Goal: Task Accomplishment & Management: Use online tool/utility

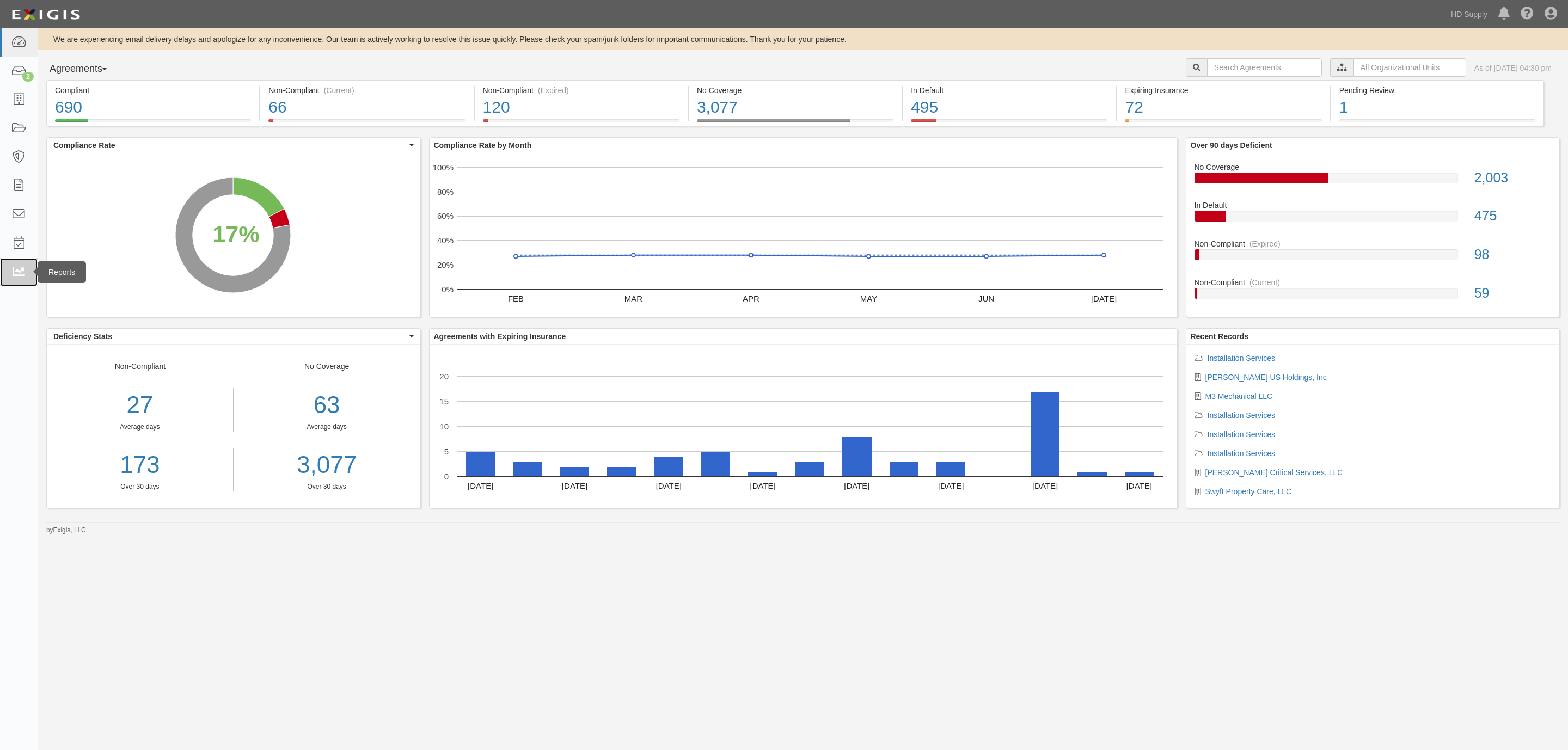
click at [20, 270] on icon at bounding box center [18, 272] width 16 height 12
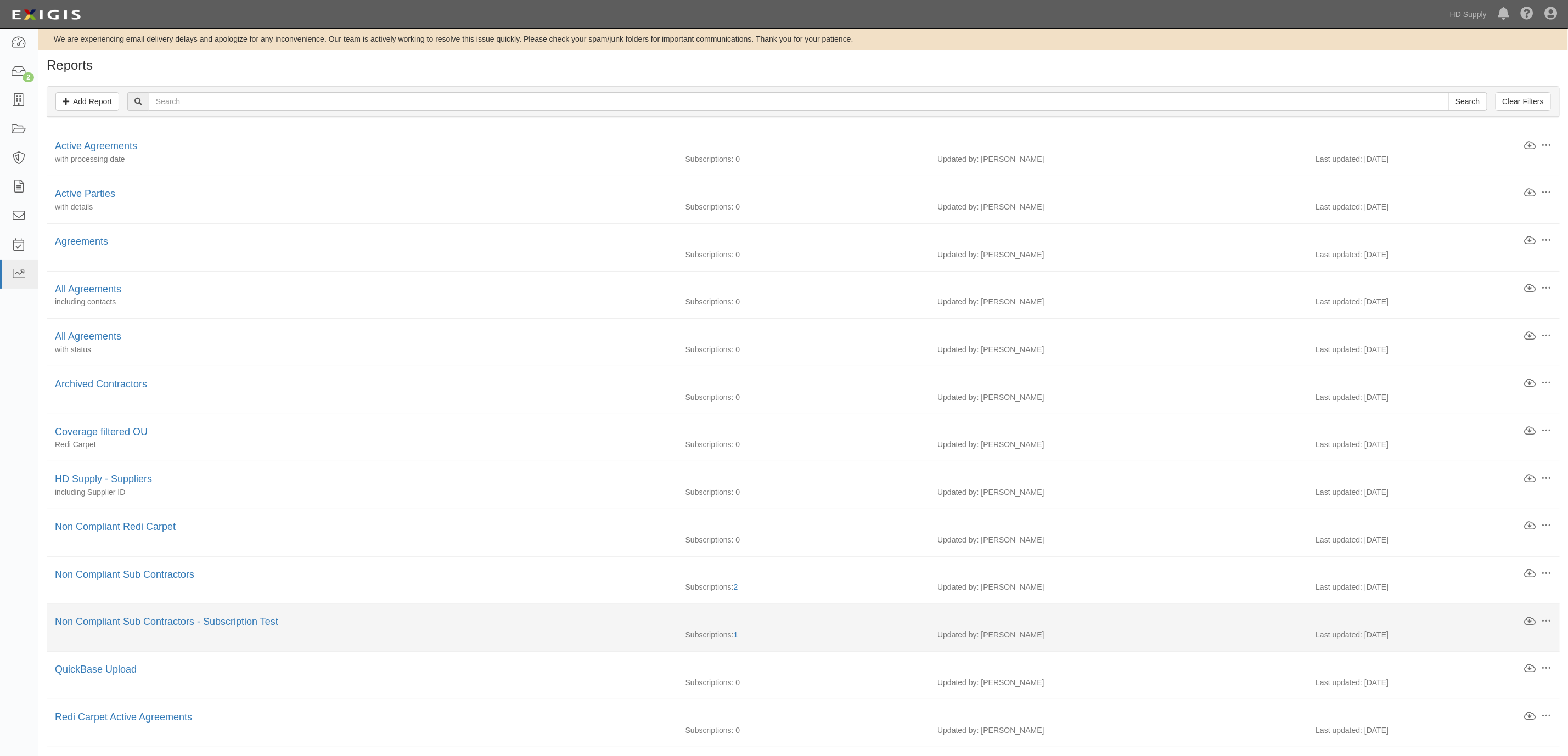
scroll to position [83, 0]
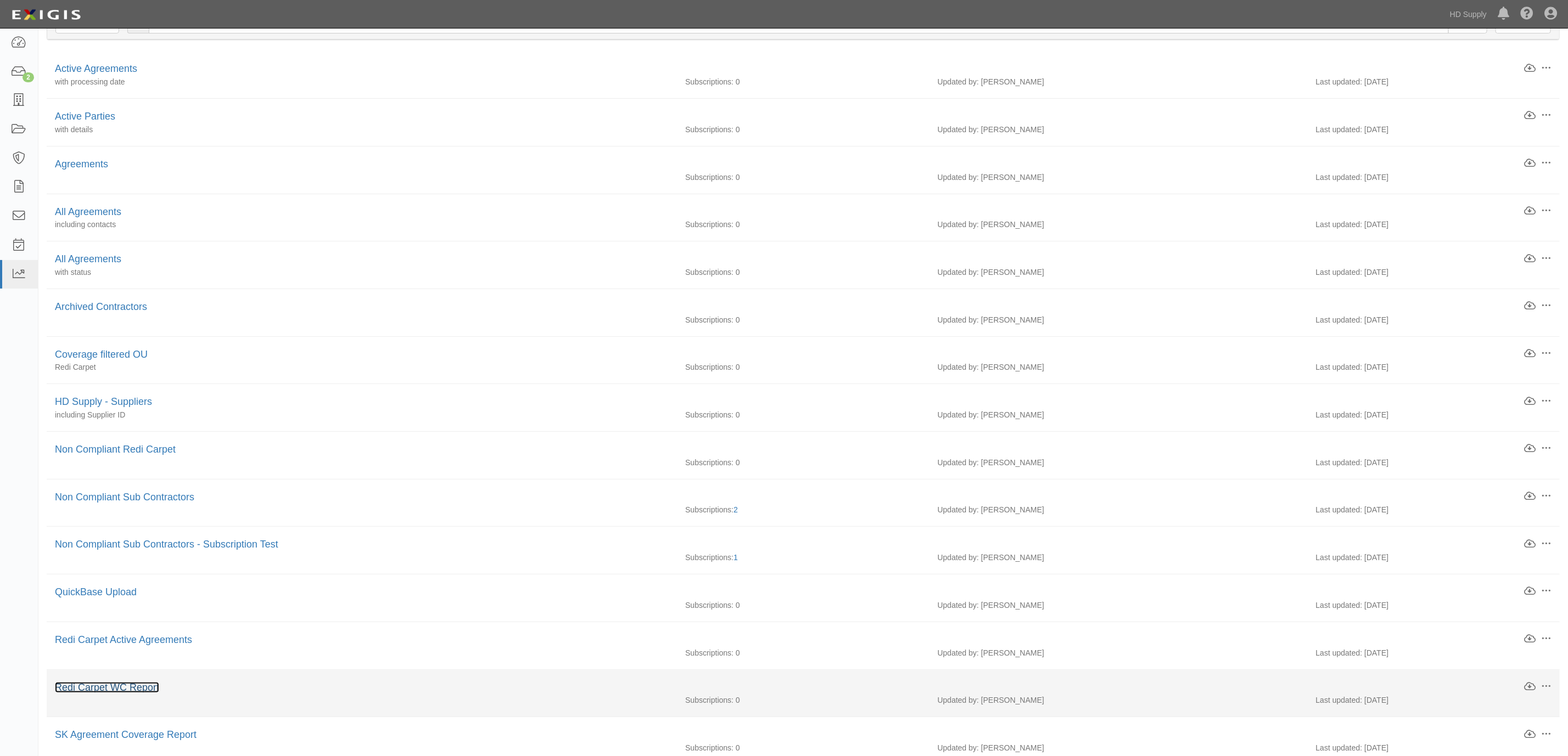
click at [139, 692] on link "Redi Carpet WC Report" at bounding box center [107, 687] width 104 height 11
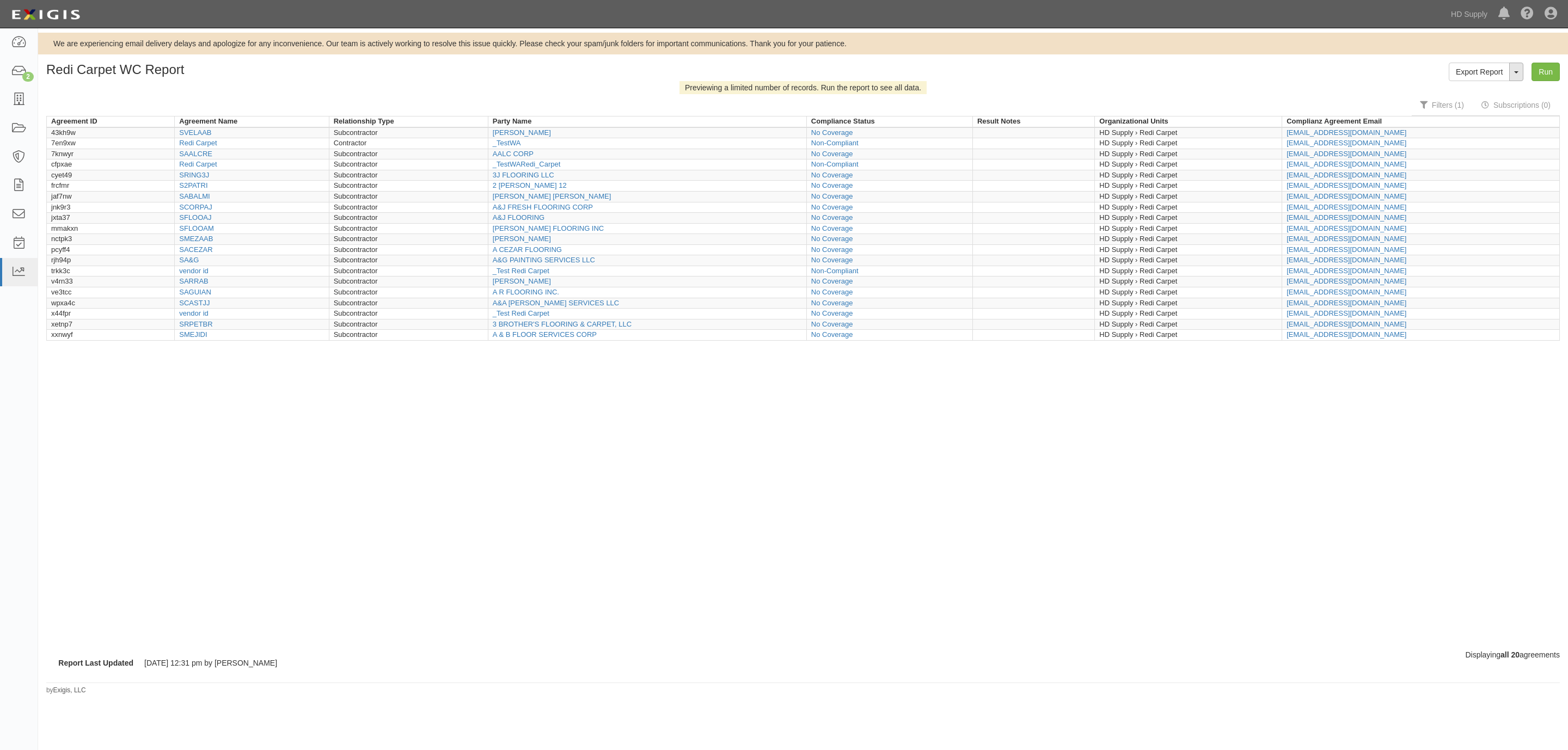
click at [1517, 77] on button "ToggleReportDropdown" at bounding box center [1516, 71] width 14 height 19
click at [1482, 87] on link "Edit Report" at bounding box center [1492, 92] width 86 height 14
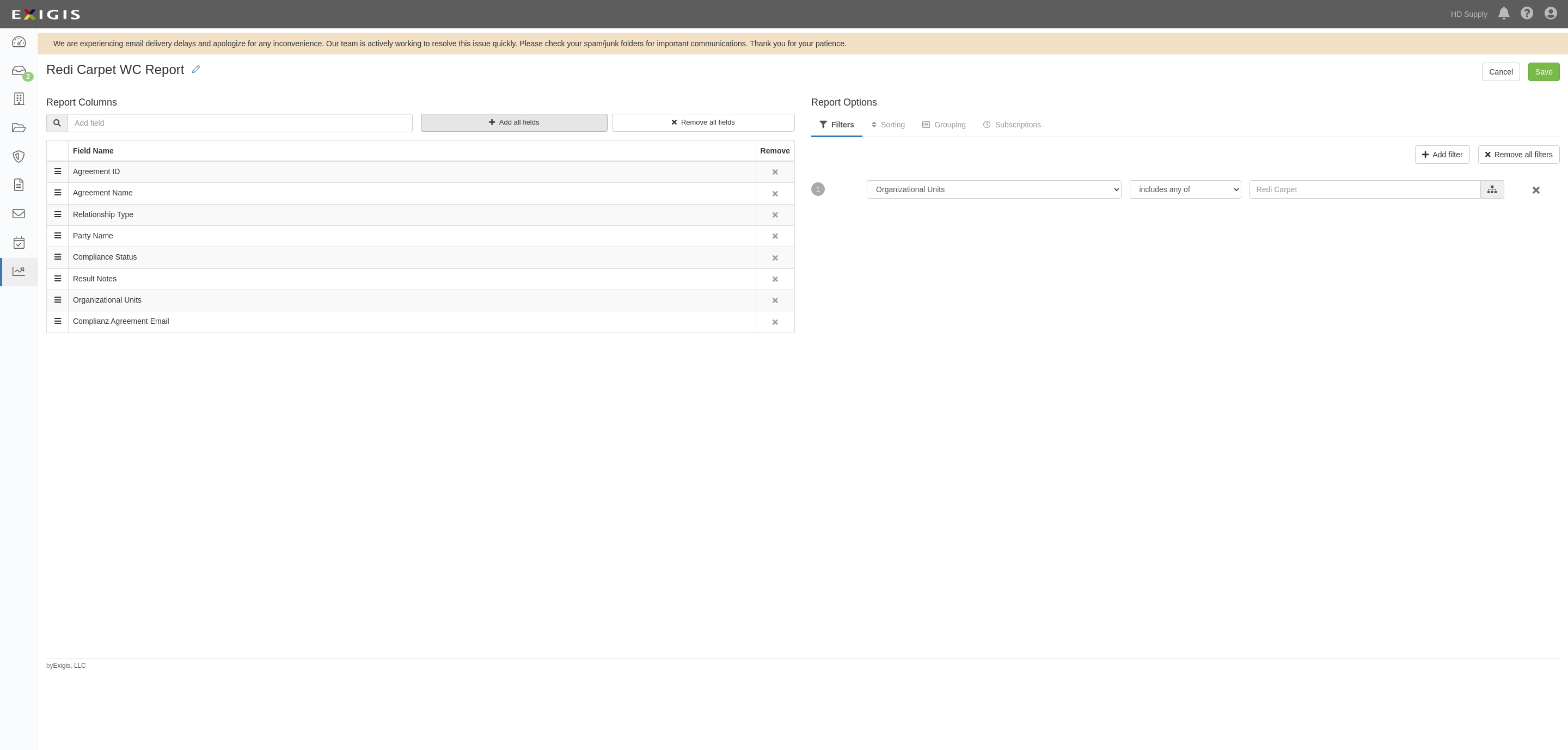
click at [489, 120] on icon "button" at bounding box center [491, 122] width 6 height 7
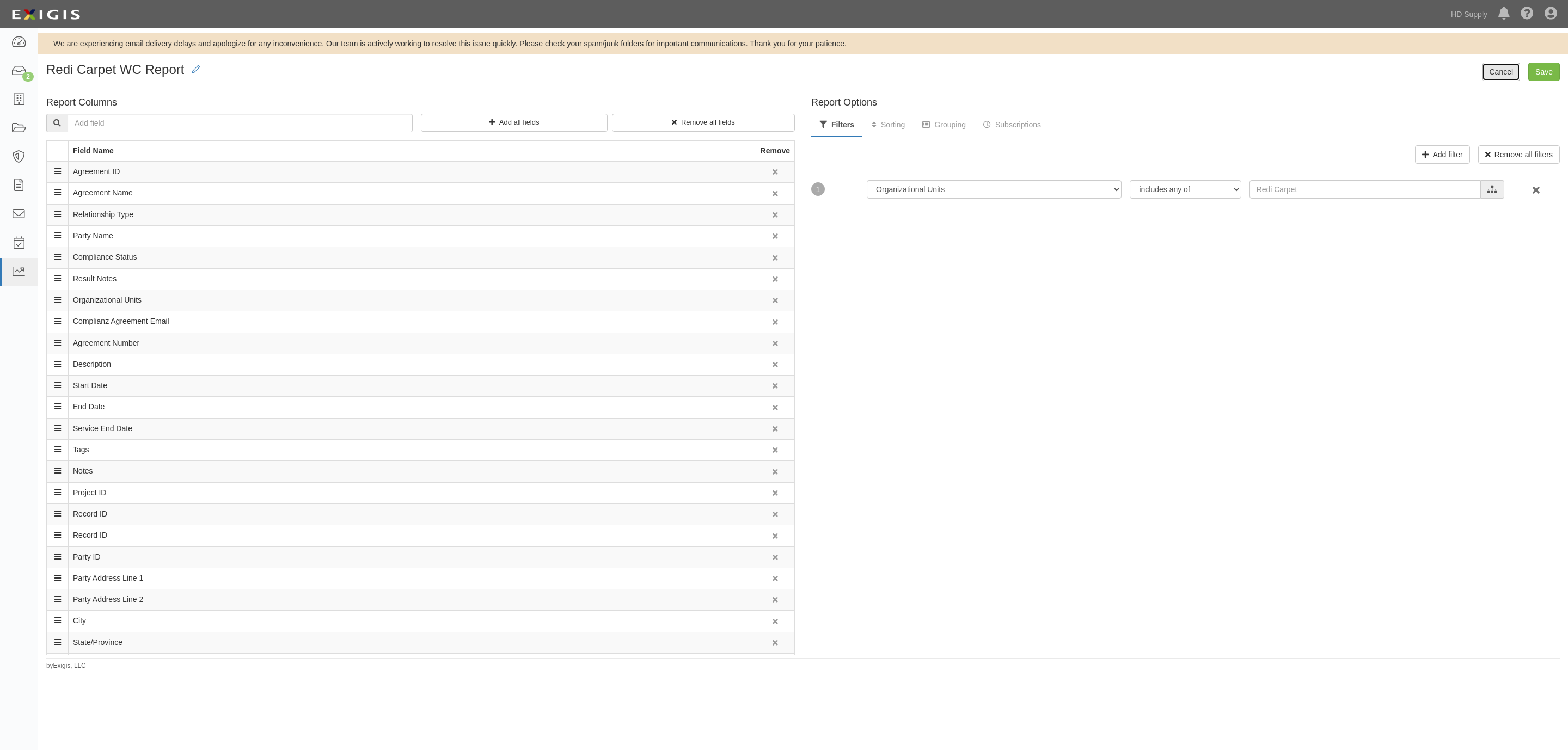
click at [1491, 72] on link "Cancel" at bounding box center [1501, 71] width 38 height 19
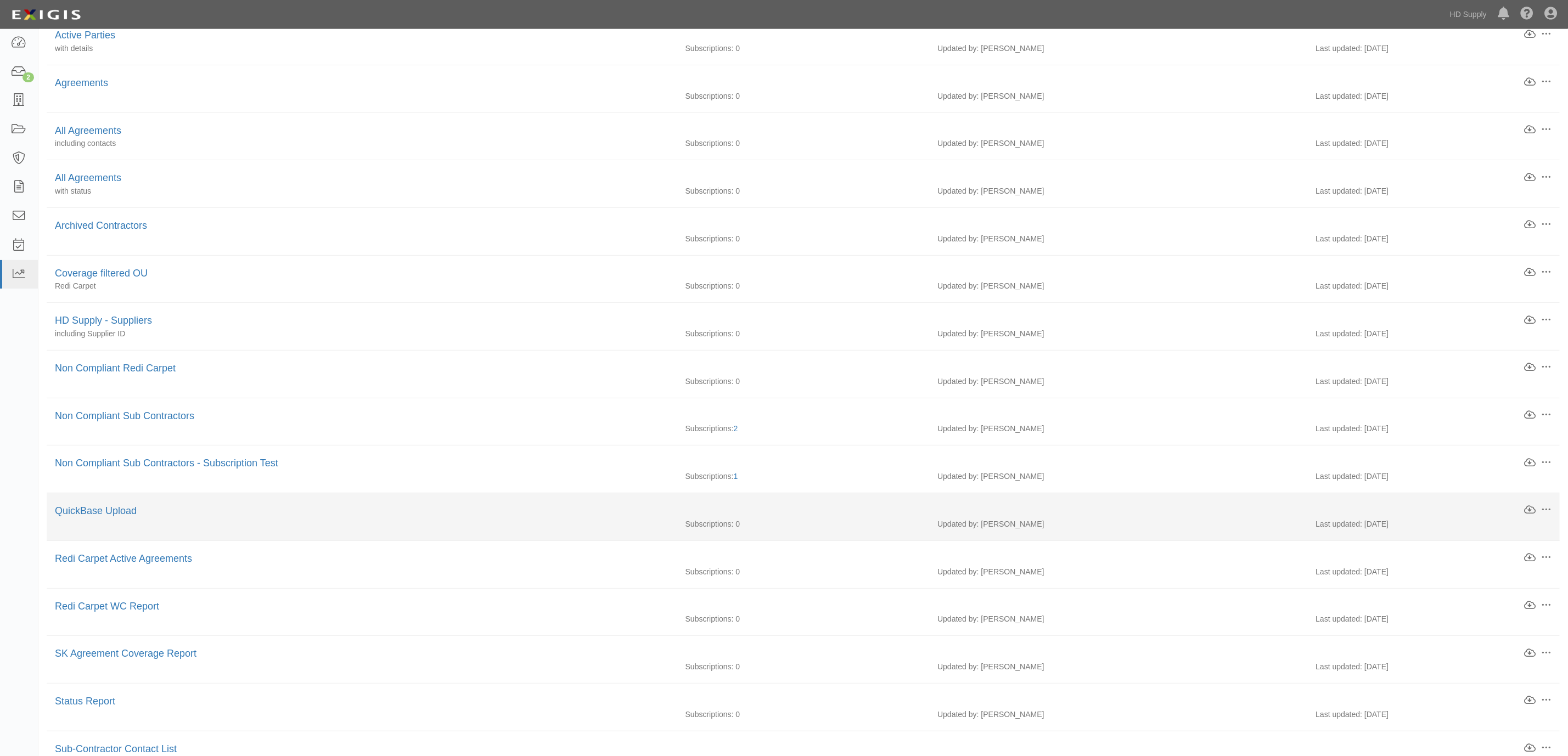
scroll to position [164, 0]
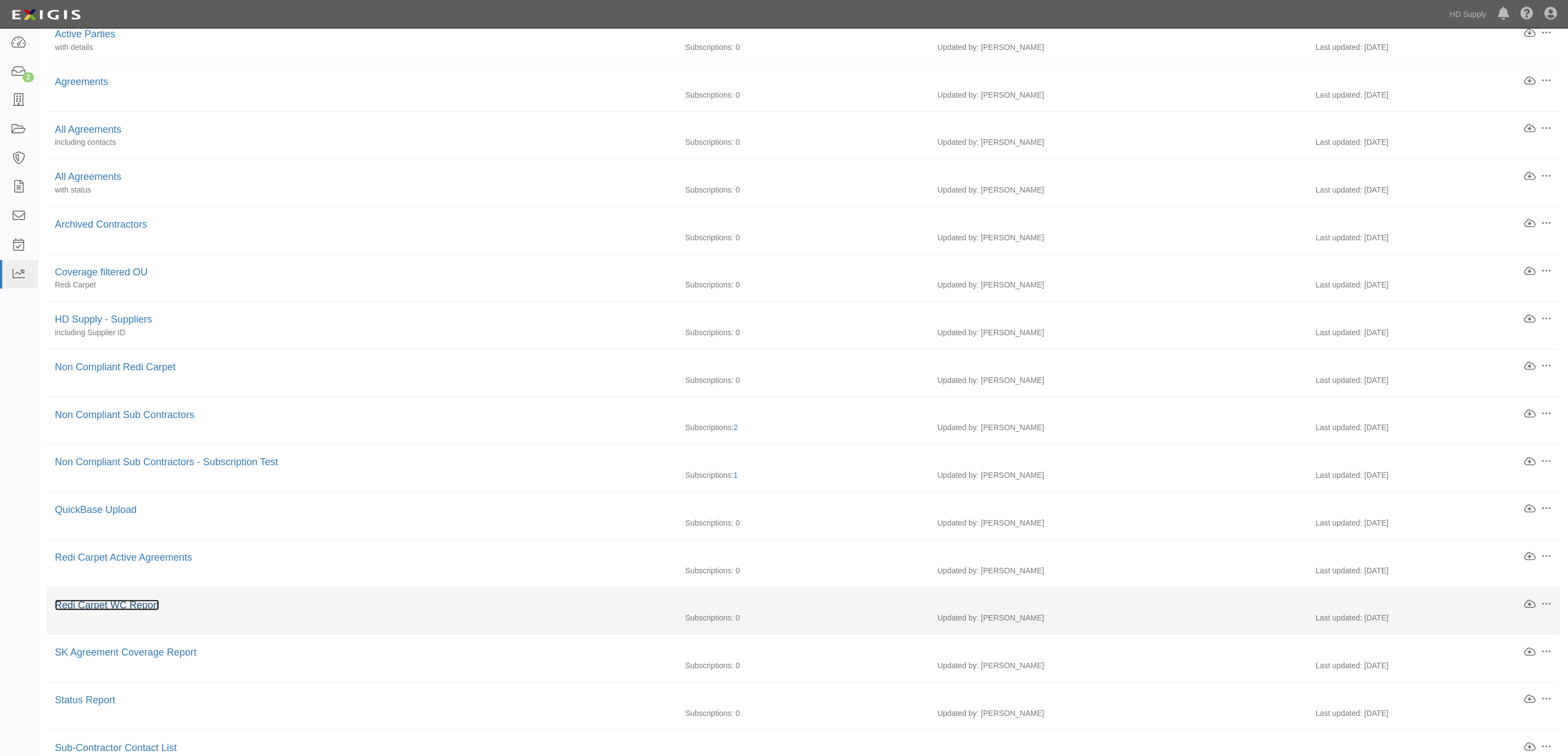
click at [125, 611] on link "Redi Carpet WC Report" at bounding box center [107, 605] width 104 height 11
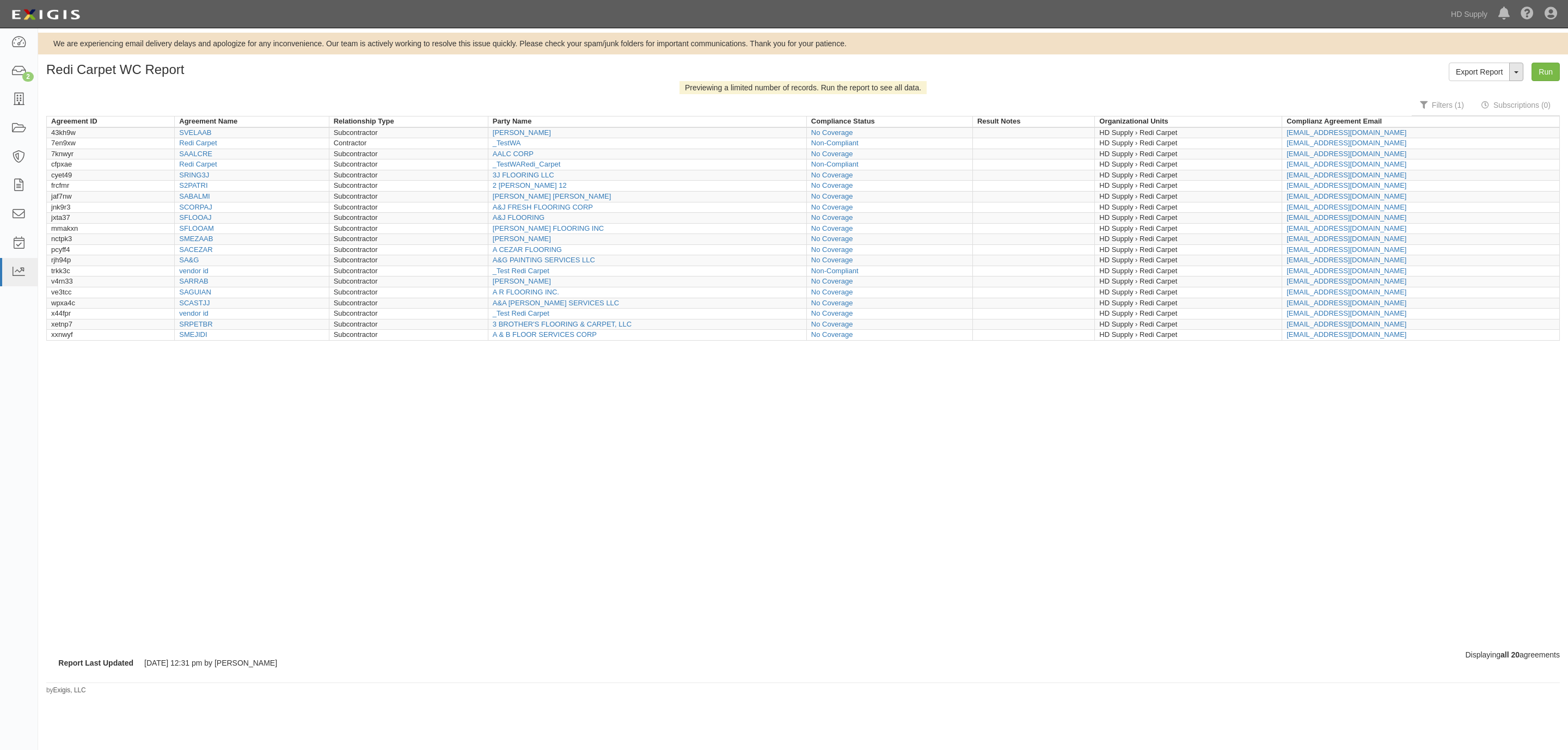
click at [1515, 75] on button "ToggleReportDropdown" at bounding box center [1516, 71] width 14 height 19
click at [1473, 90] on link "Edit Report" at bounding box center [1492, 92] width 86 height 14
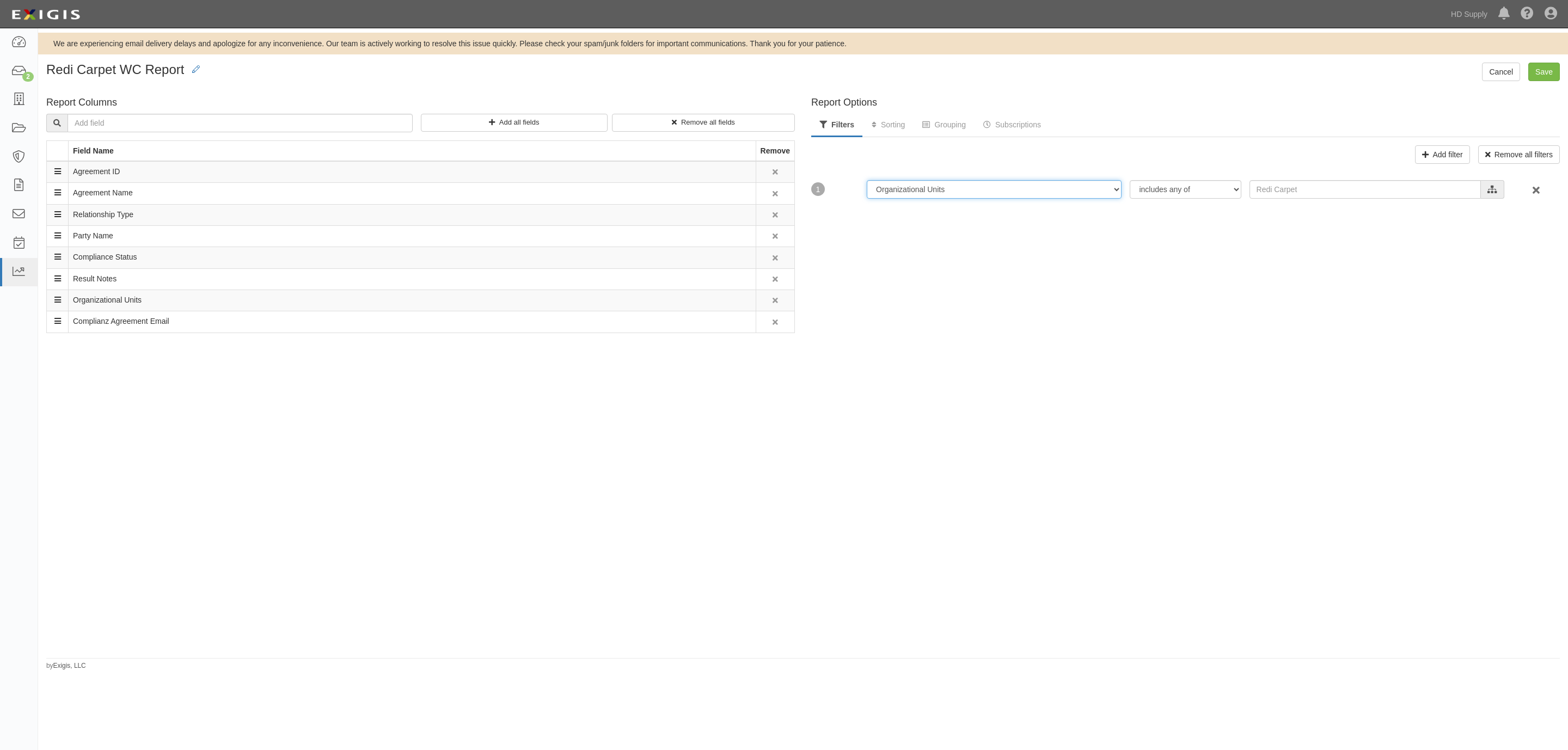
click at [1108, 190] on select "Agreement Active State Archived Date Compliance Results Updated Date Compliance…" at bounding box center [993, 189] width 255 height 19
click at [1489, 70] on link "Cancel" at bounding box center [1501, 71] width 38 height 19
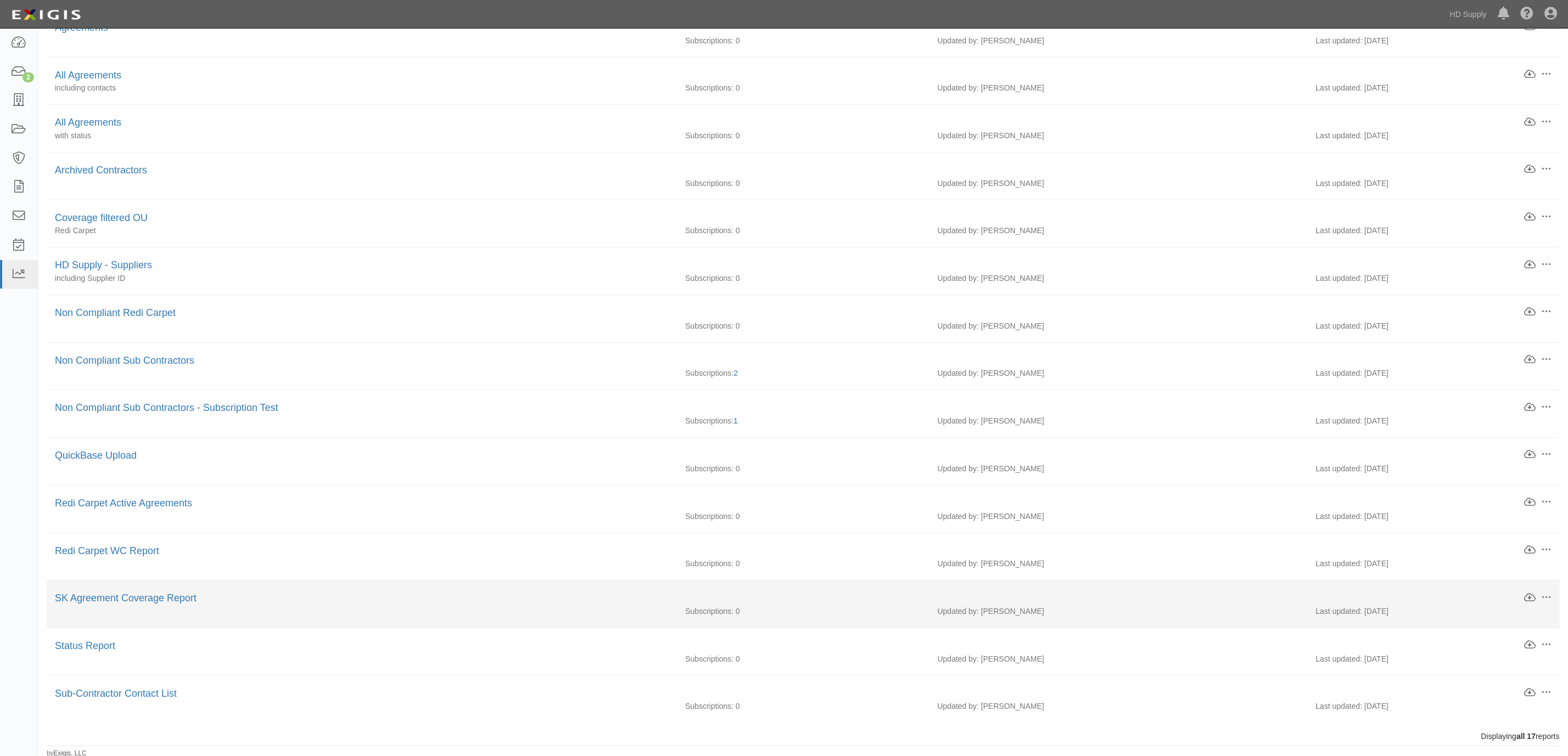
scroll to position [226, 0]
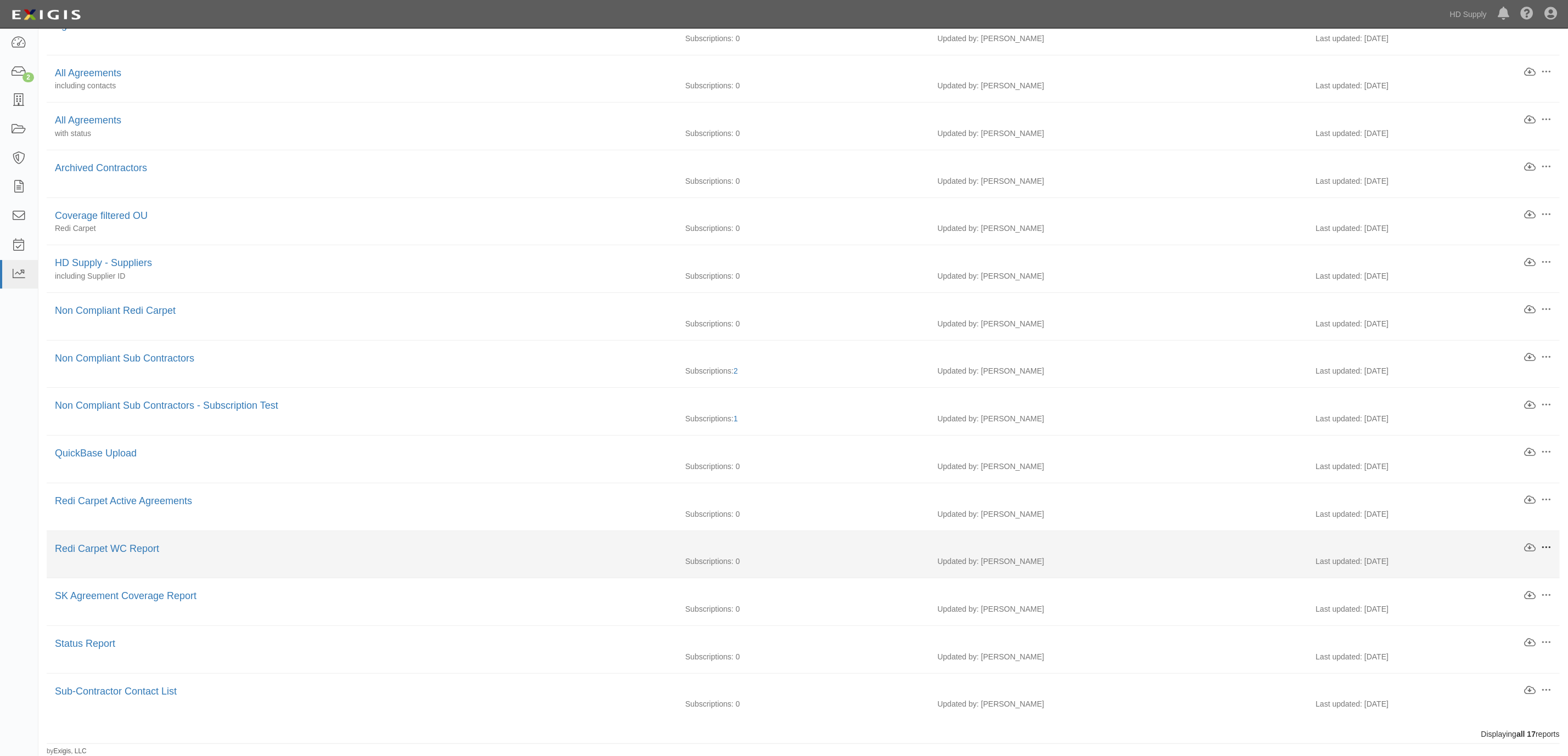
click at [1545, 549] on span at bounding box center [1546, 548] width 10 height 10
click at [1485, 582] on link "Clone" at bounding box center [1494, 587] width 87 height 20
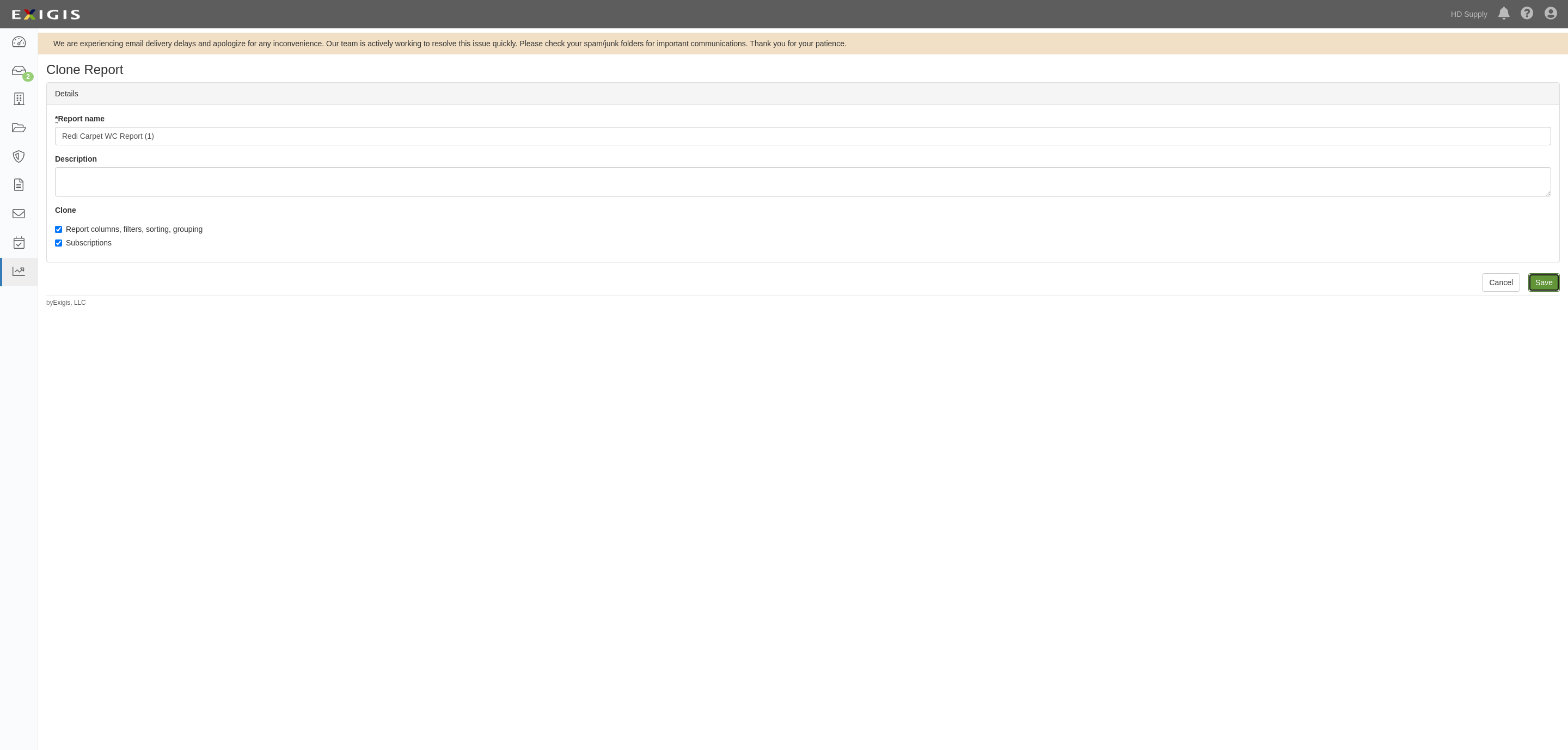
click at [1547, 289] on input "Save" at bounding box center [1543, 282] width 32 height 19
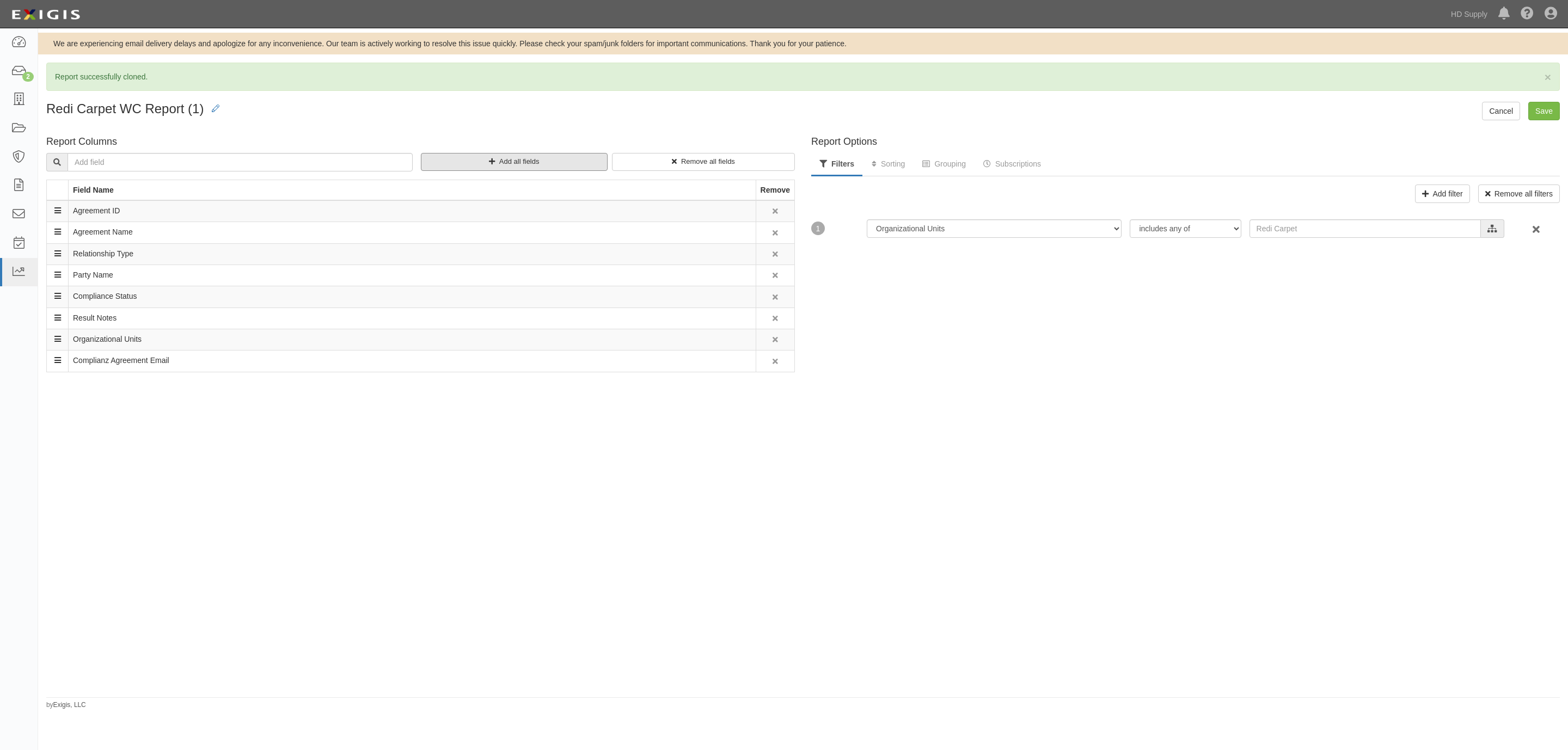
drag, startPoint x: 487, startPoint y: 163, endPoint x: 490, endPoint y: 210, distance: 47.1
click at [487, 163] on button "Add all fields" at bounding box center [514, 162] width 187 height 18
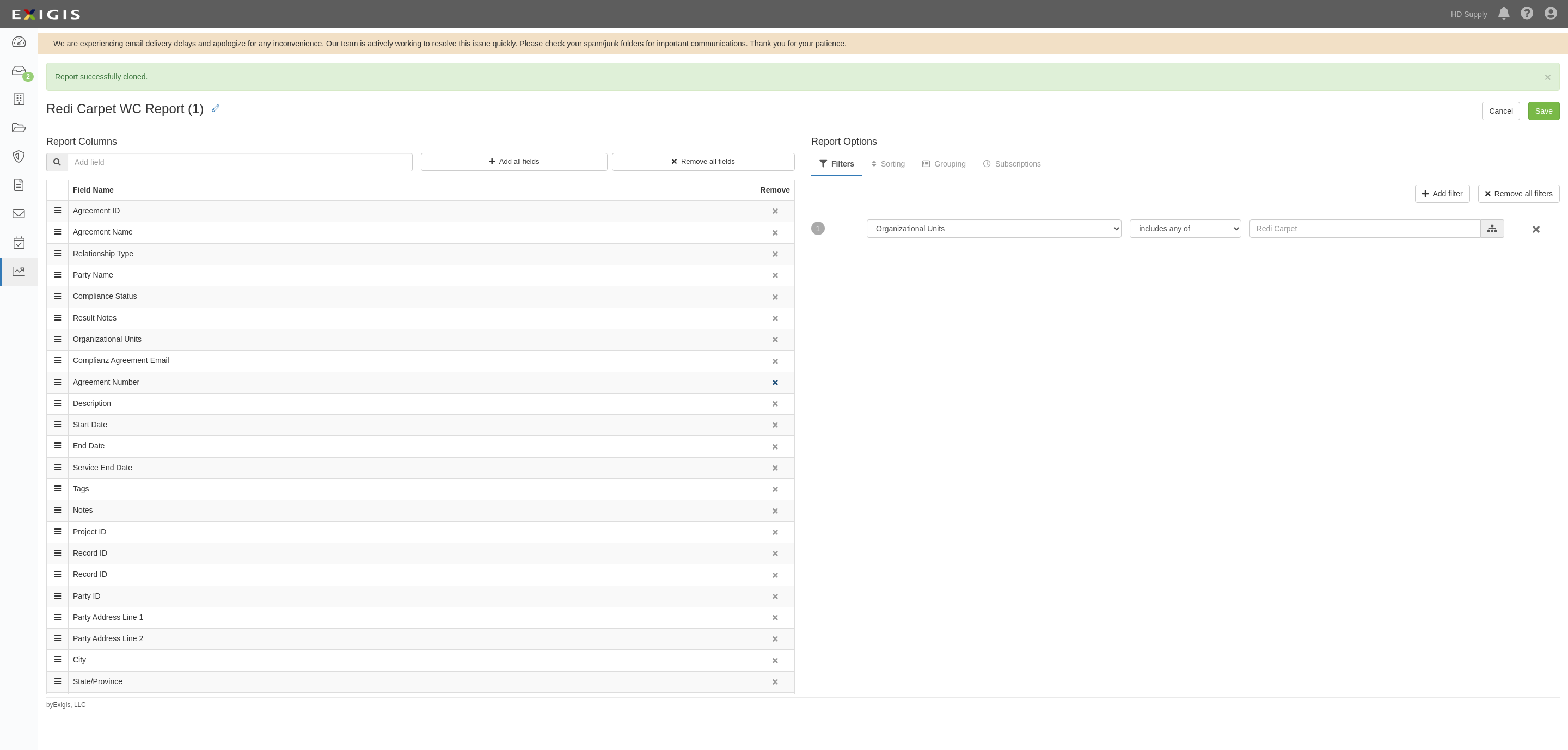
click at [772, 389] on link at bounding box center [775, 383] width 7 height 12
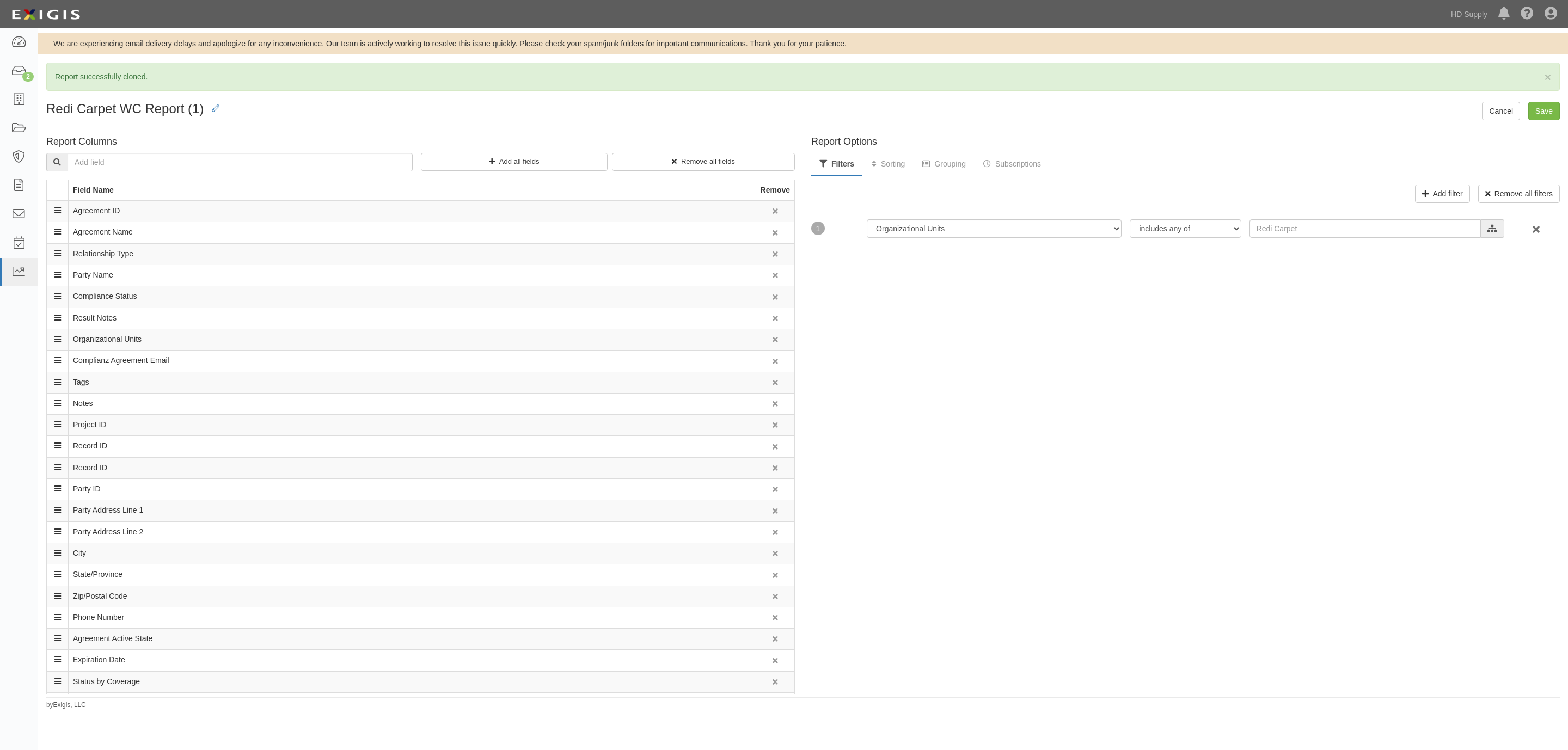
click at [772, 389] on link at bounding box center [775, 383] width 7 height 12
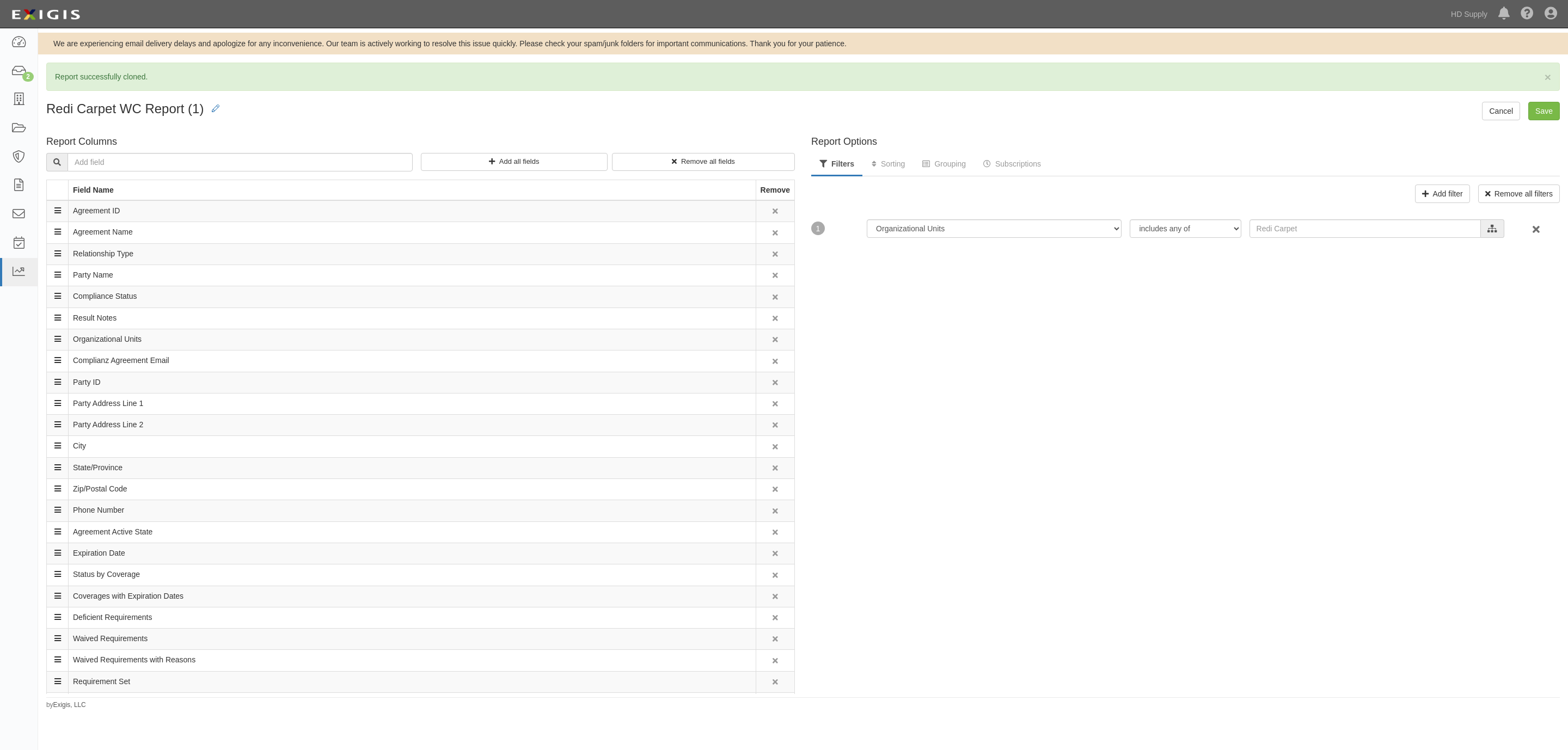
click at [772, 389] on link at bounding box center [775, 383] width 7 height 12
click at [772, 408] on icon at bounding box center [775, 404] width 6 height 7
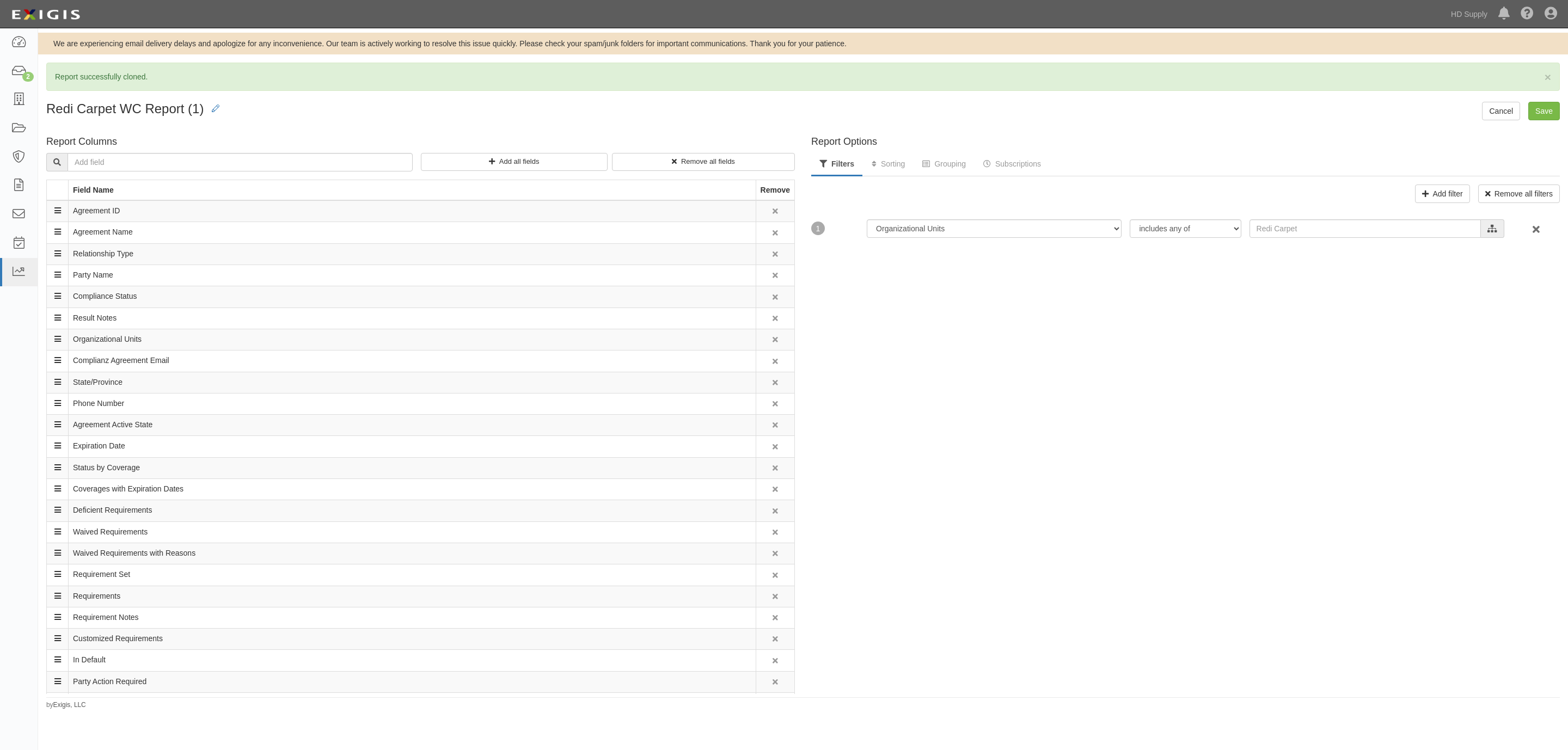
click at [772, 408] on icon at bounding box center [775, 404] width 6 height 7
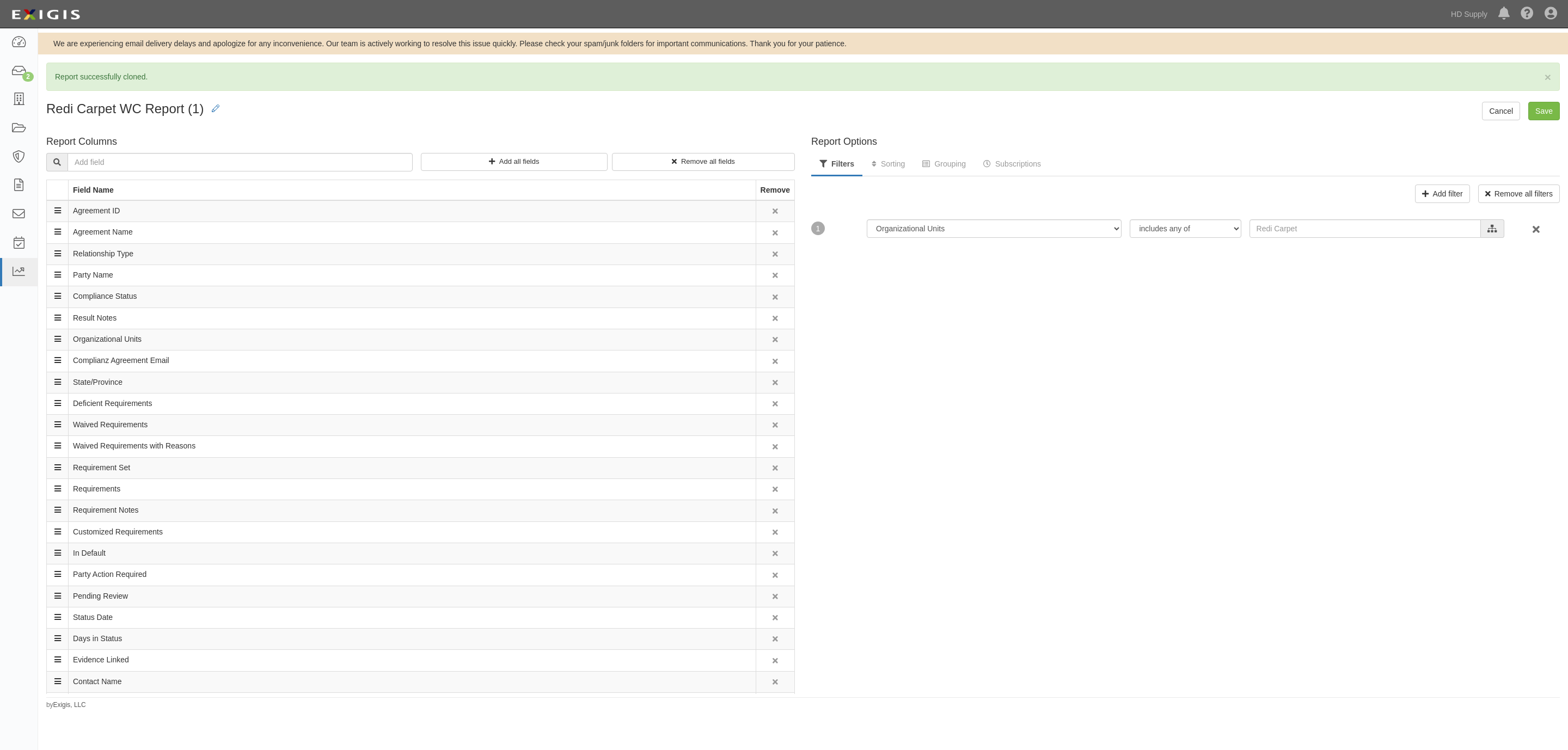
click at [772, 408] on icon at bounding box center [775, 404] width 6 height 7
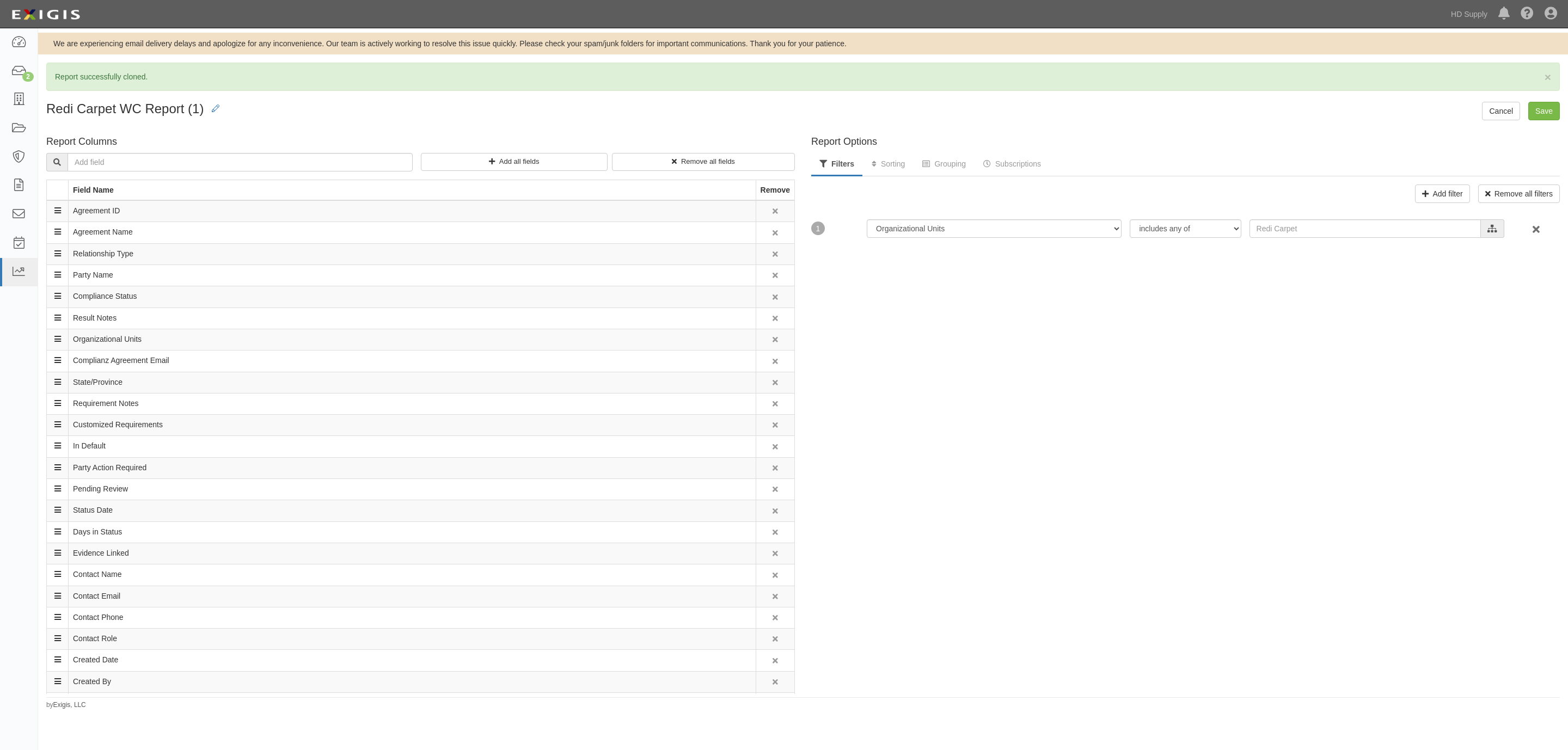
click at [772, 408] on icon at bounding box center [775, 404] width 6 height 7
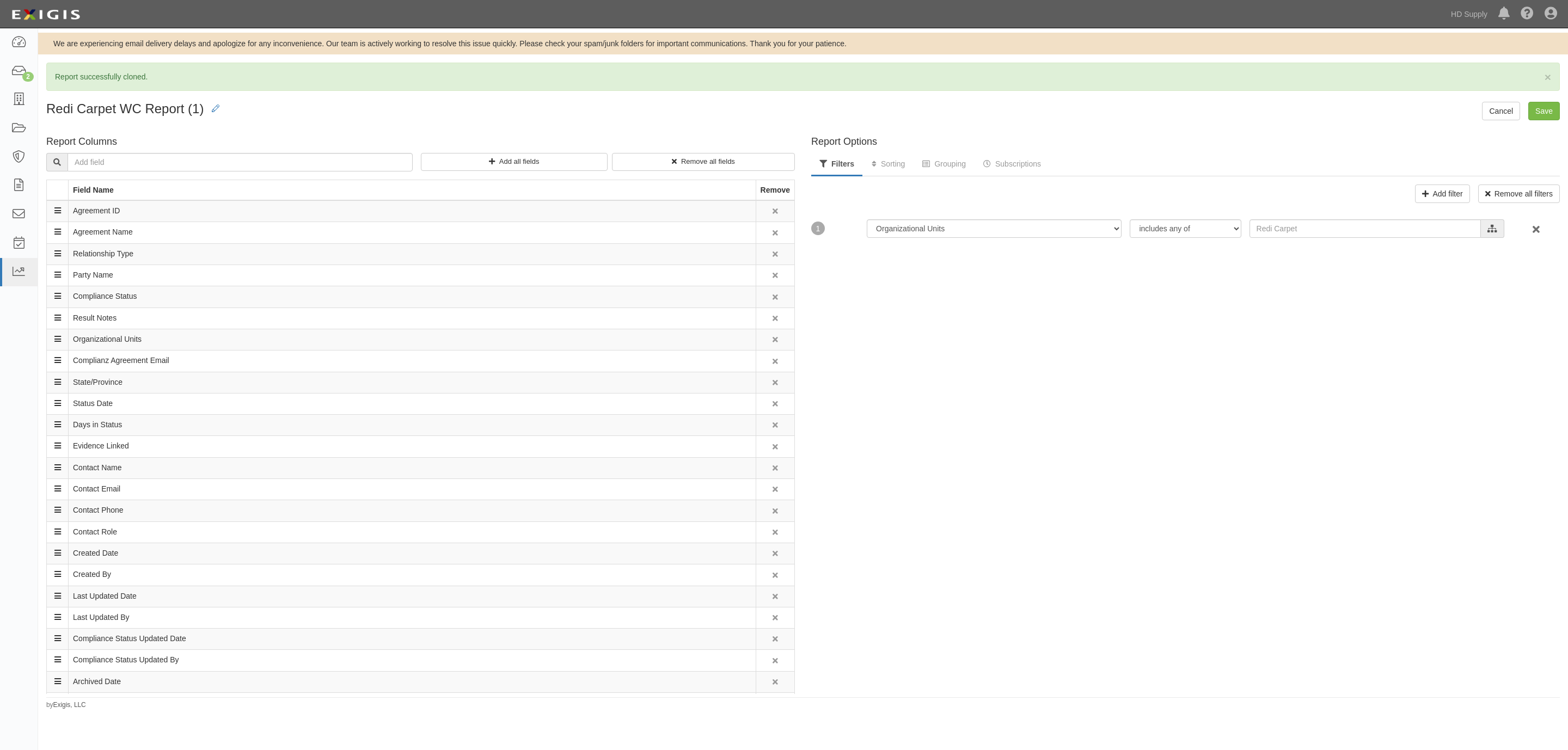
click at [772, 408] on icon at bounding box center [775, 404] width 6 height 7
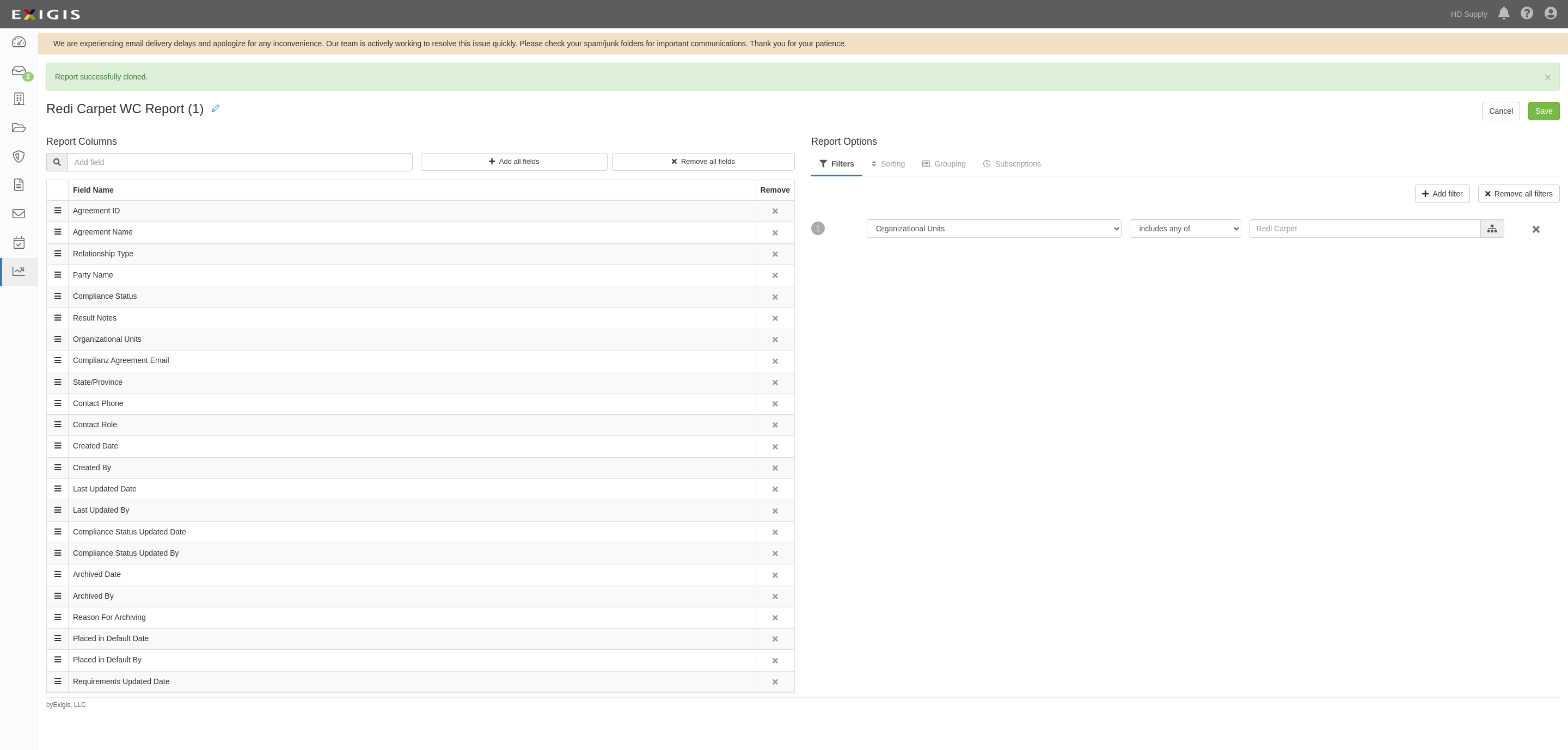
click at [772, 408] on icon at bounding box center [775, 404] width 6 height 7
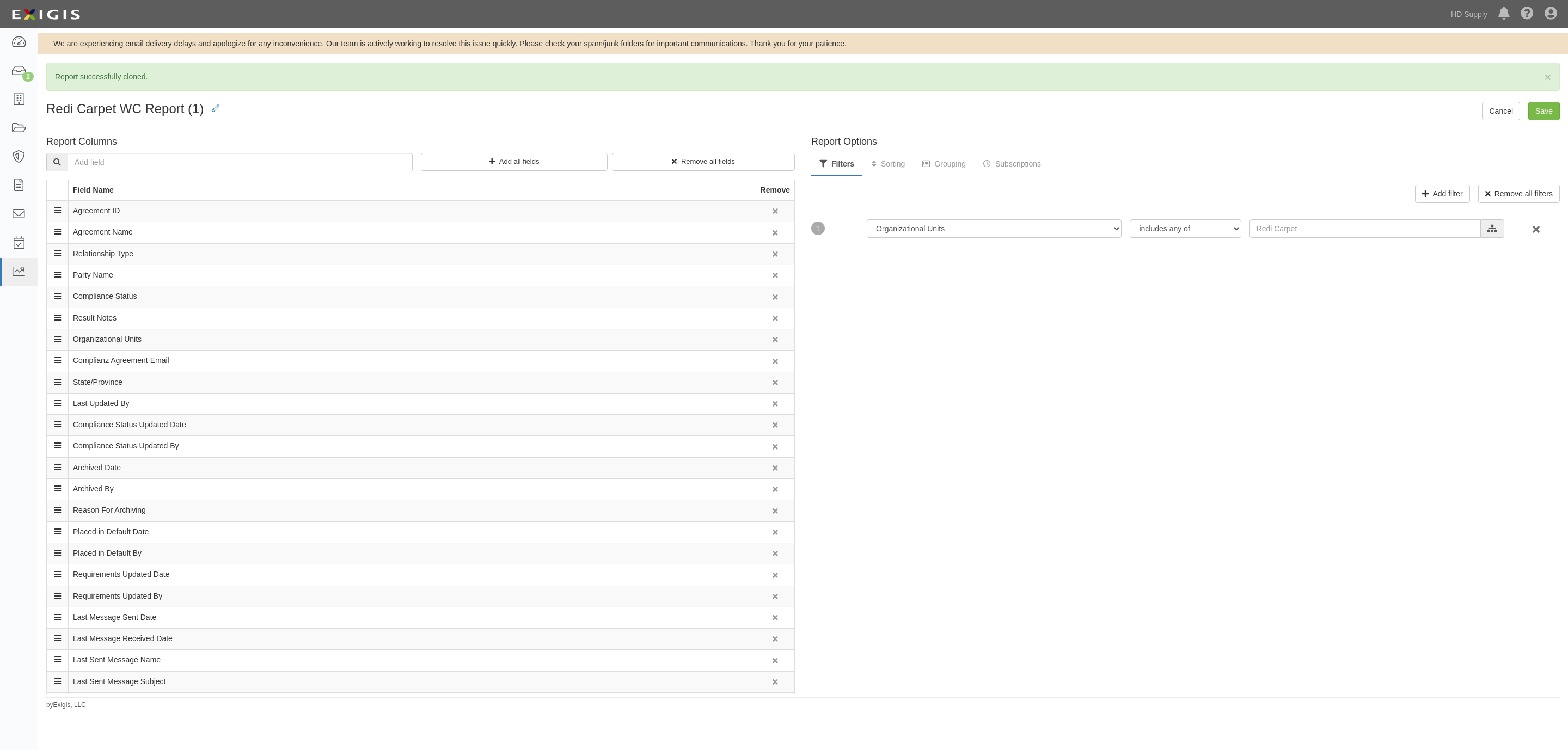
click at [772, 408] on icon at bounding box center [775, 404] width 6 height 7
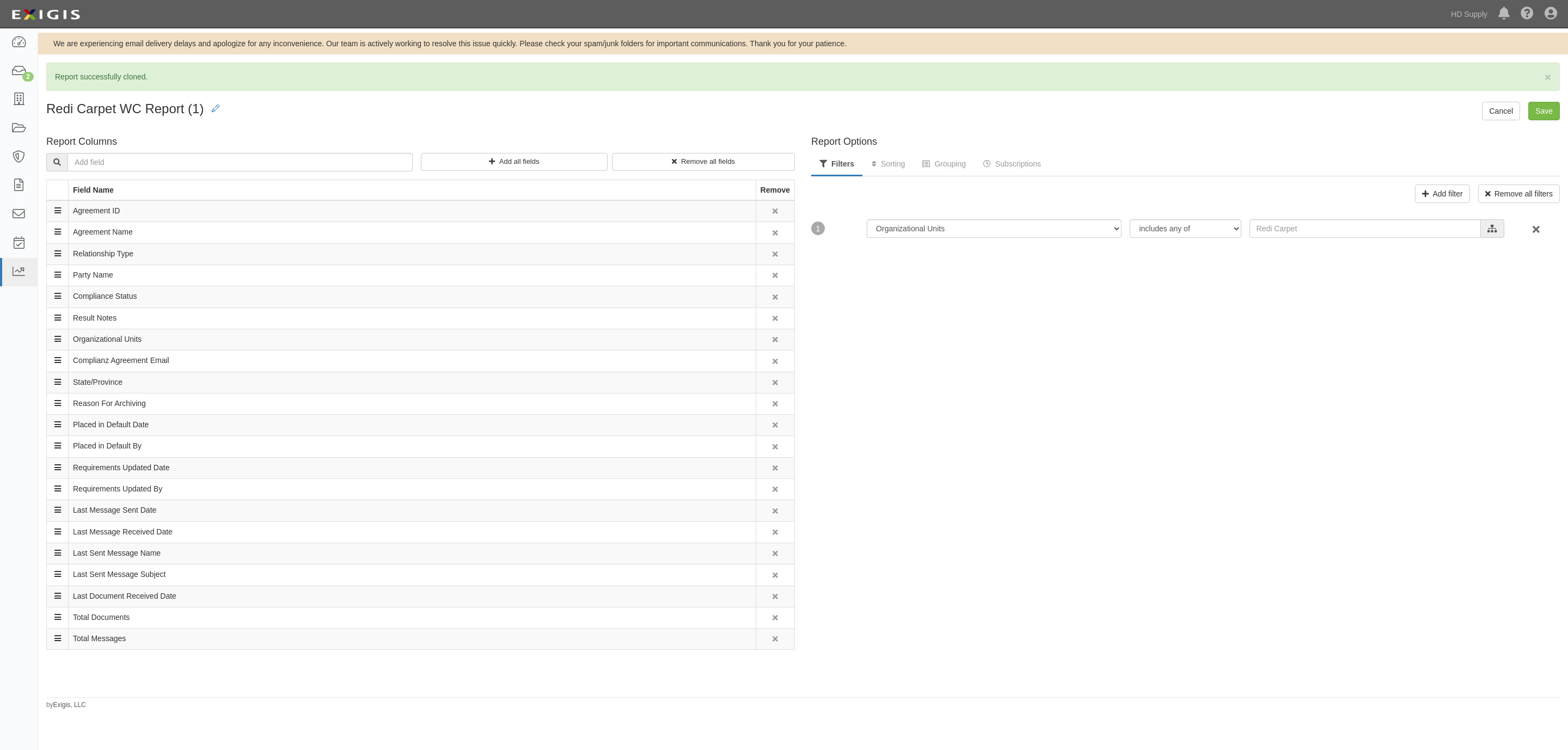
click at [772, 408] on icon at bounding box center [775, 404] width 6 height 7
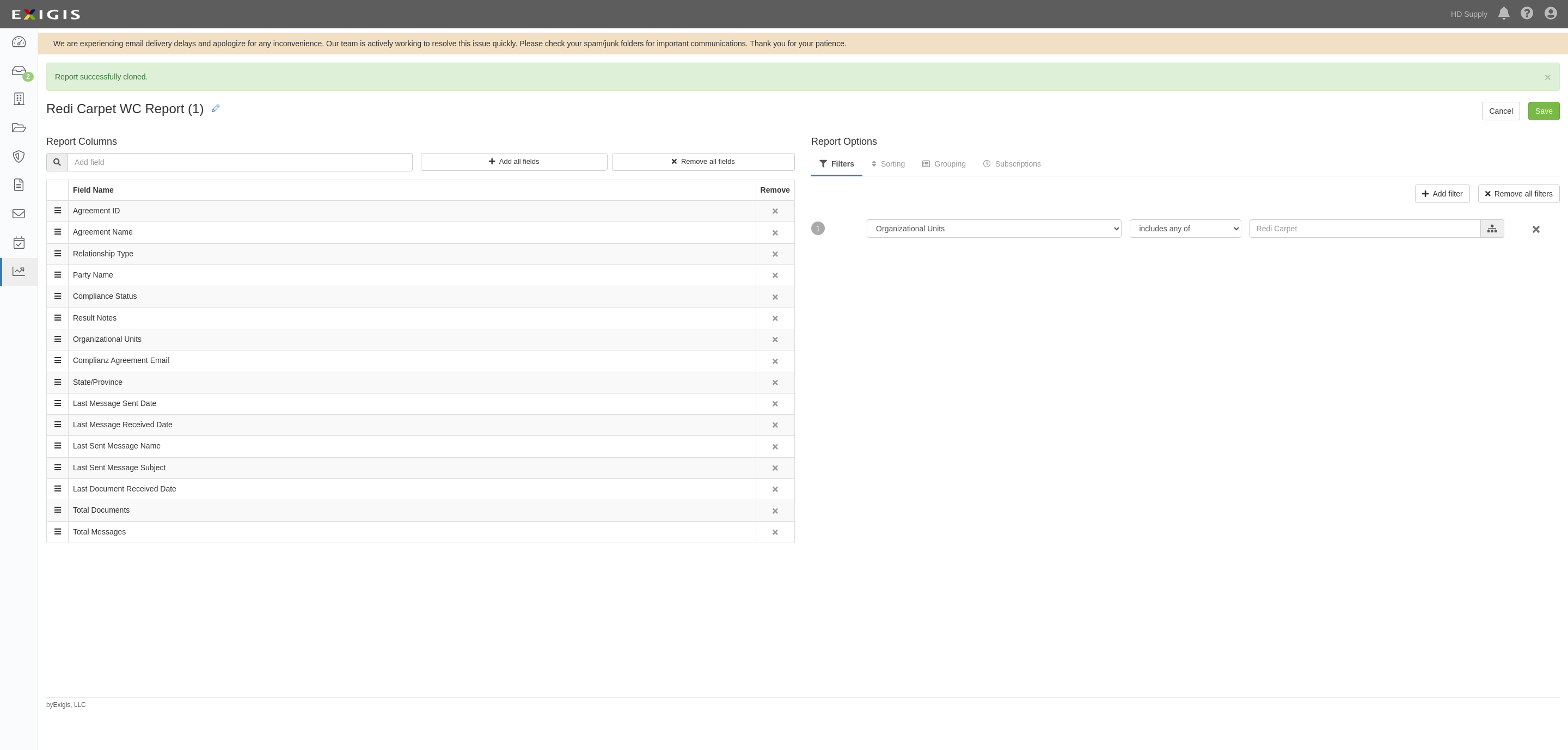
click at [772, 408] on icon at bounding box center [775, 404] width 6 height 7
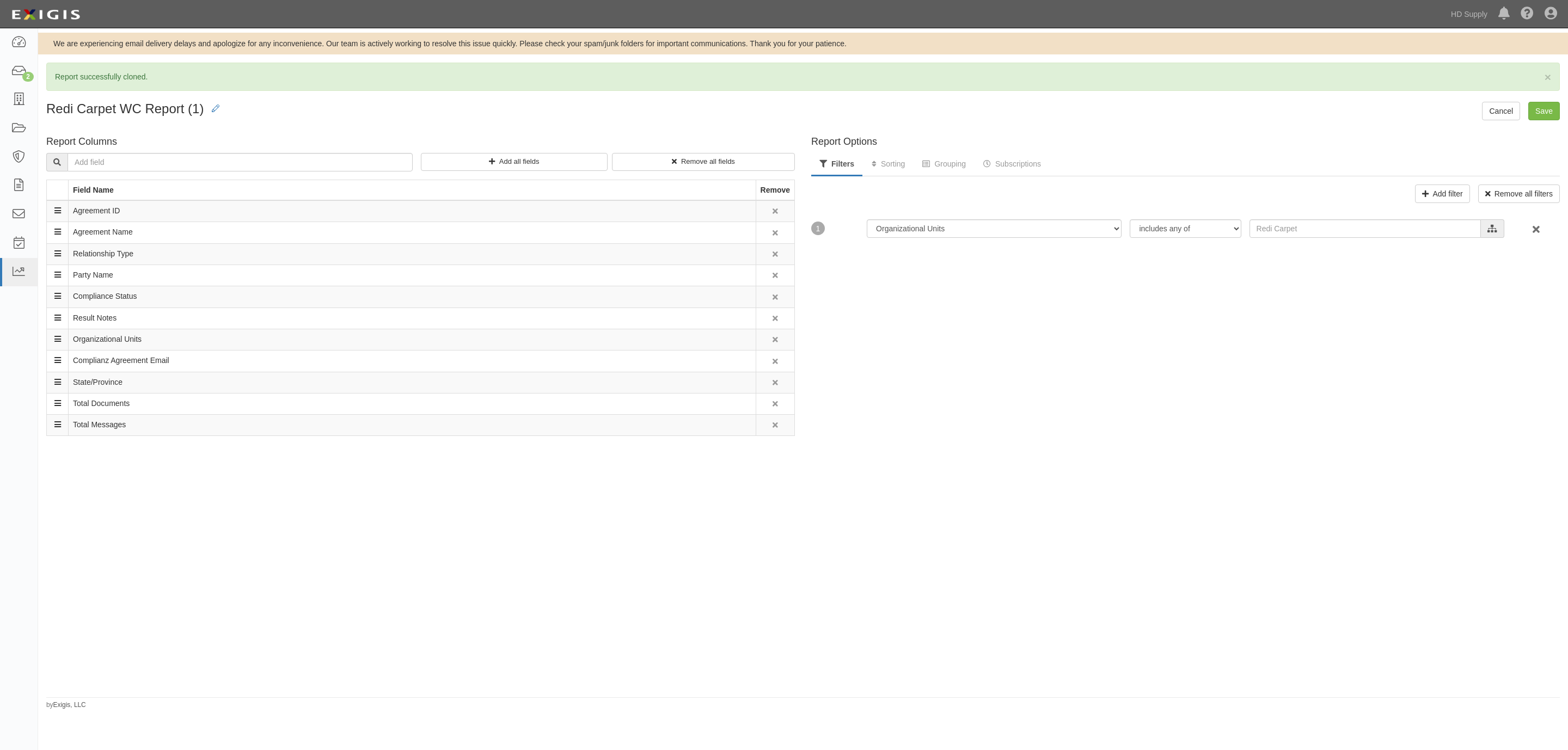
click at [772, 408] on icon at bounding box center [775, 404] width 6 height 7
click at [1544, 111] on input "Save" at bounding box center [1543, 111] width 32 height 19
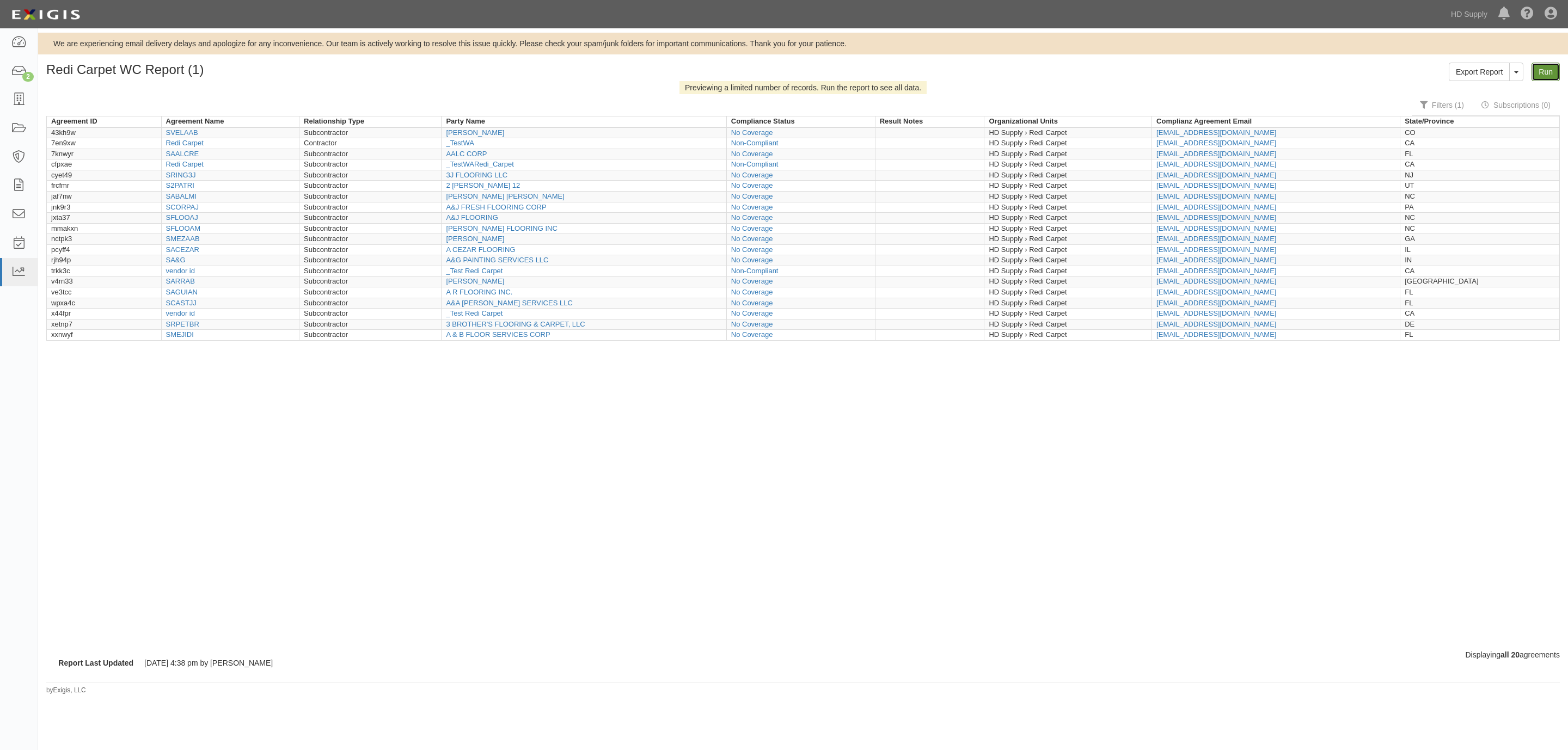
click at [1542, 75] on link "Run" at bounding box center [1545, 71] width 29 height 19
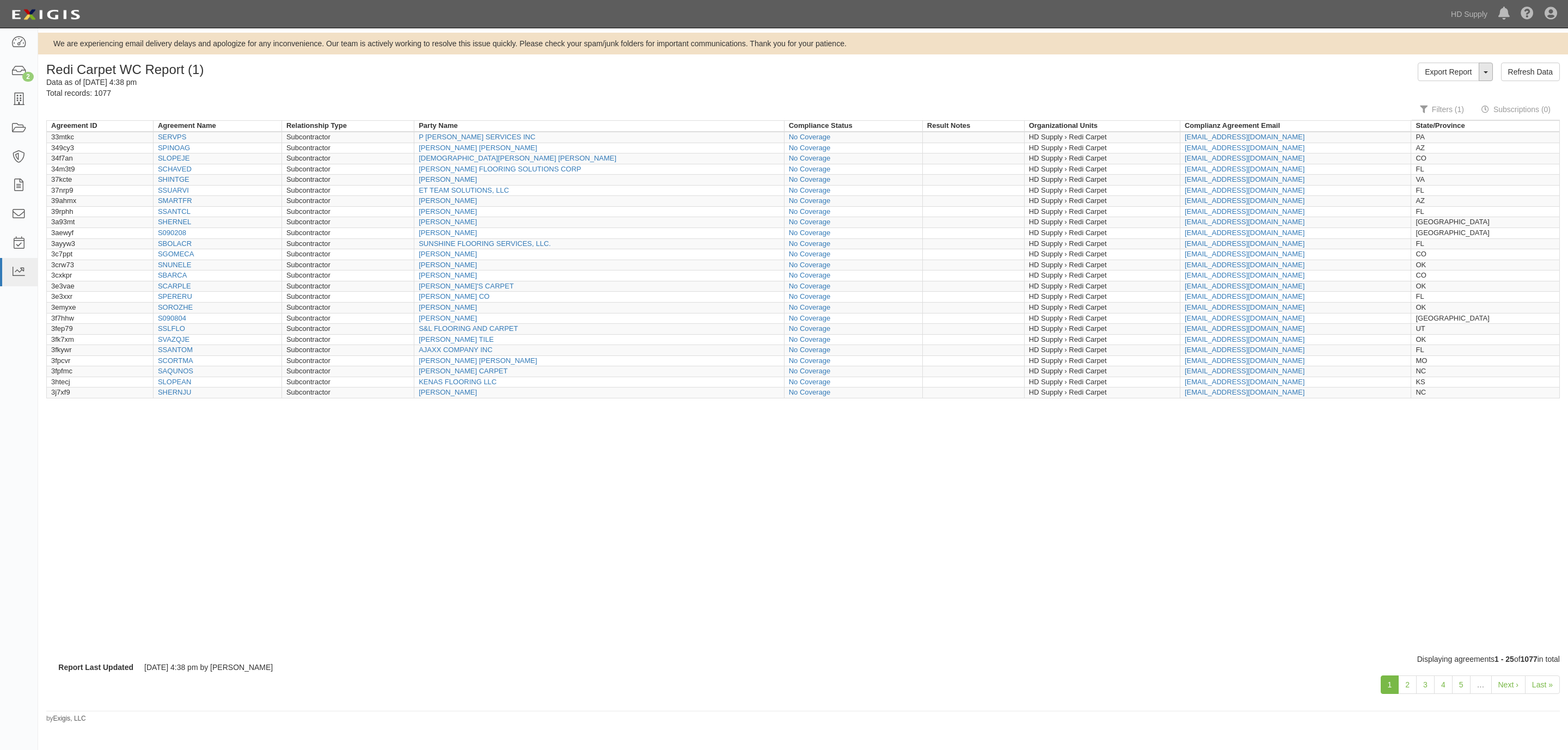
click at [1485, 74] on button "ToggleReportDropdown" at bounding box center [1485, 71] width 14 height 19
click at [1445, 67] on link "Export Report" at bounding box center [1448, 71] width 61 height 19
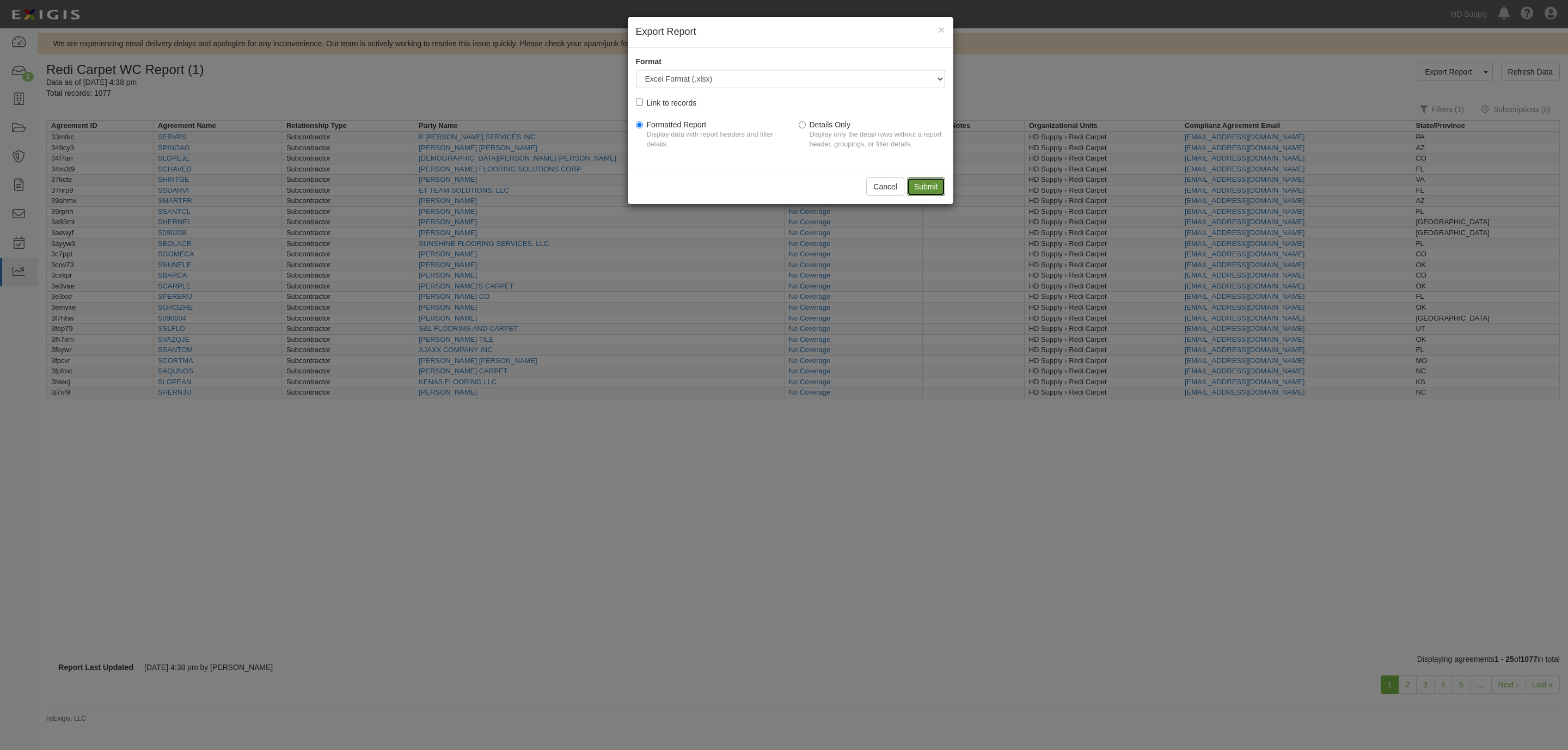
click at [925, 187] on input "Submit" at bounding box center [926, 187] width 38 height 19
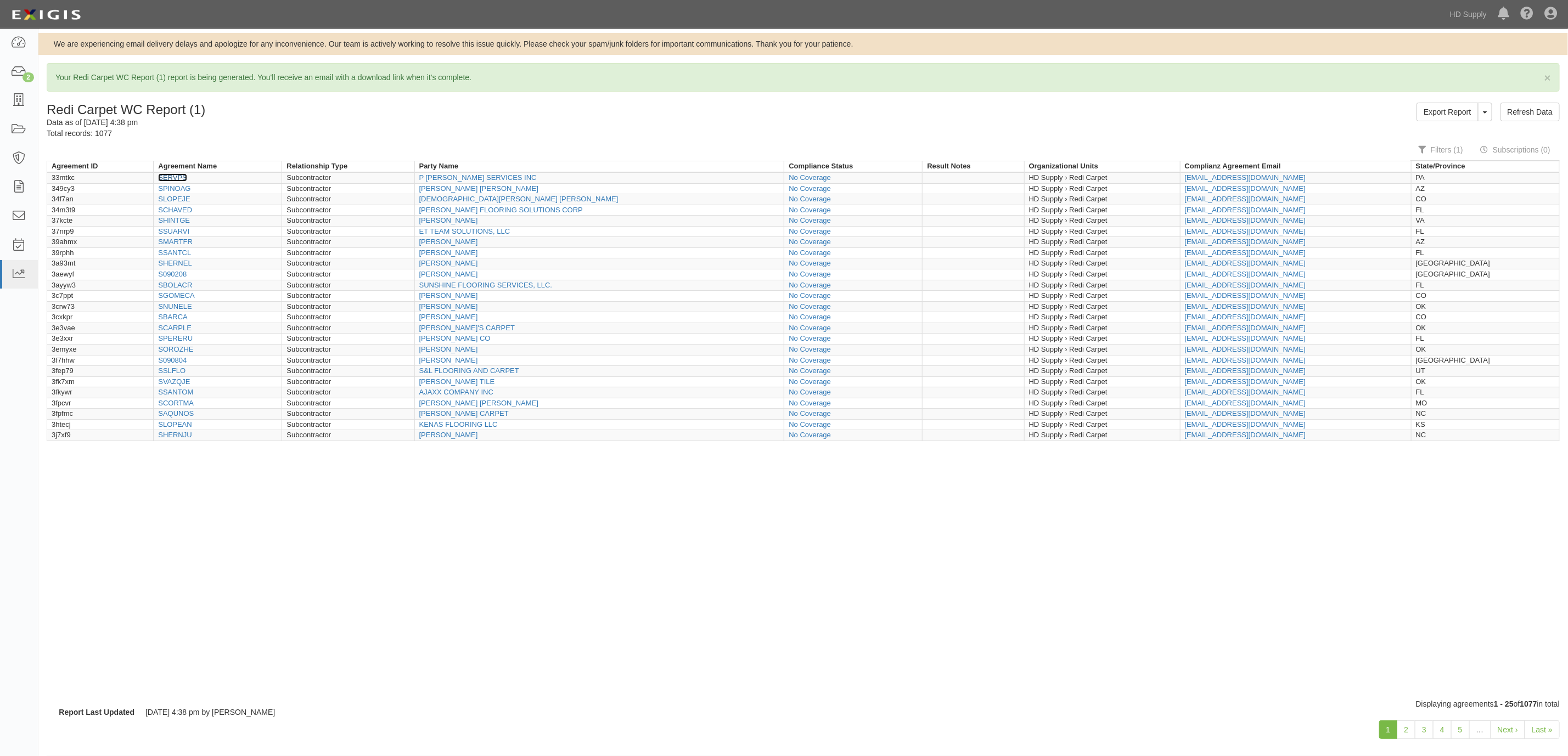
click at [187, 179] on link "SERVPS" at bounding box center [172, 178] width 29 height 8
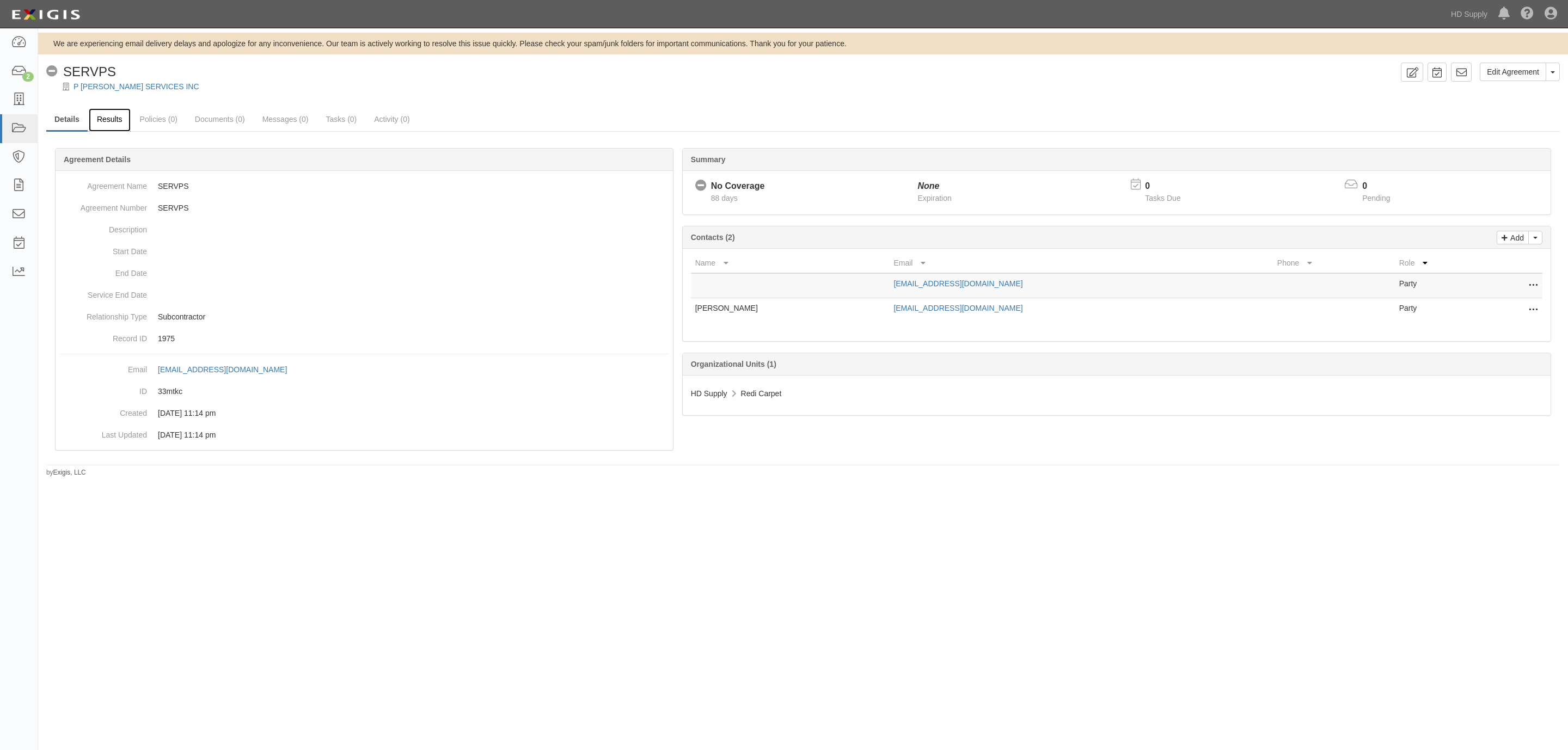
click at [117, 119] on link "Results" at bounding box center [109, 120] width 42 height 24
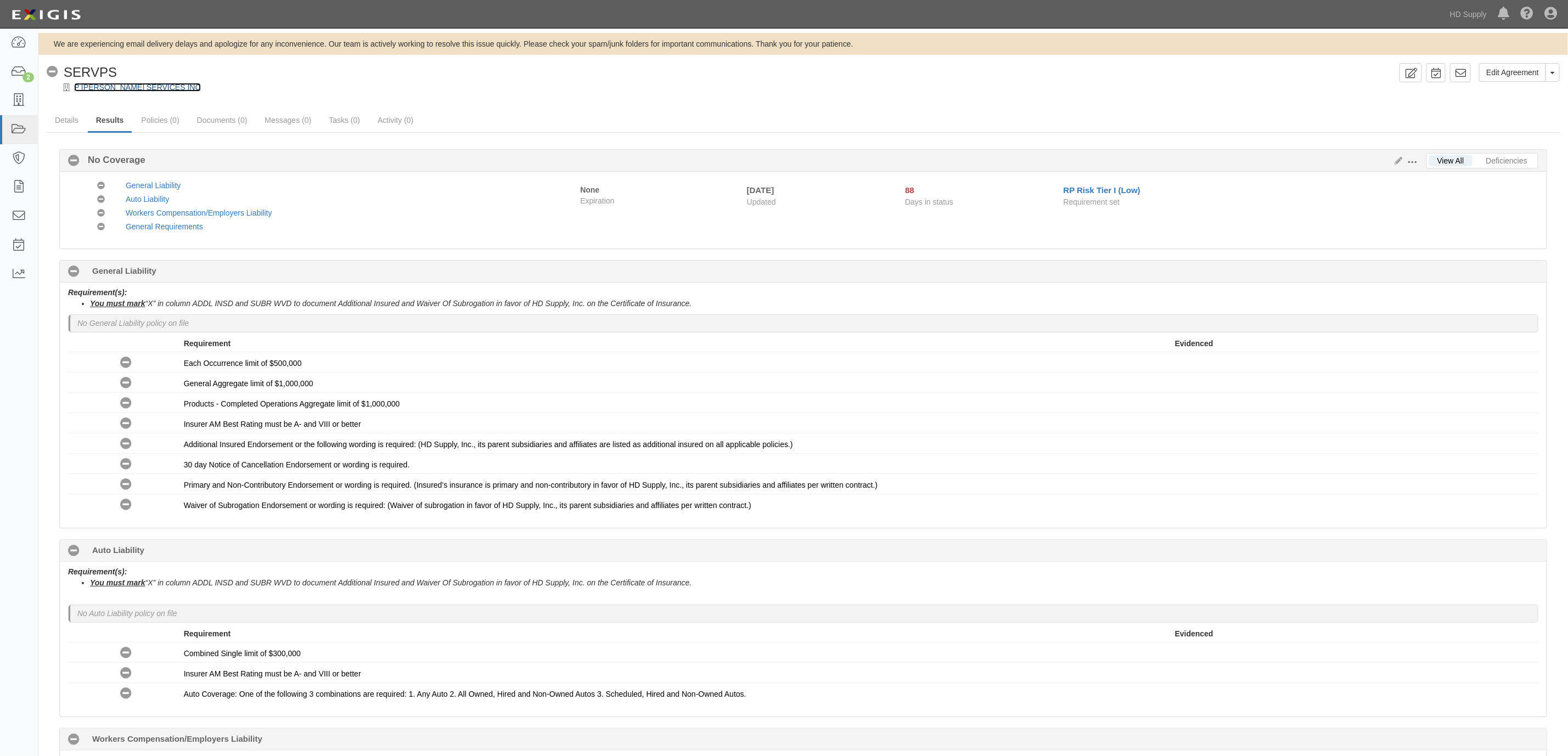
click at [127, 91] on link "P [PERSON_NAME] SERVICES INC" at bounding box center [137, 87] width 126 height 9
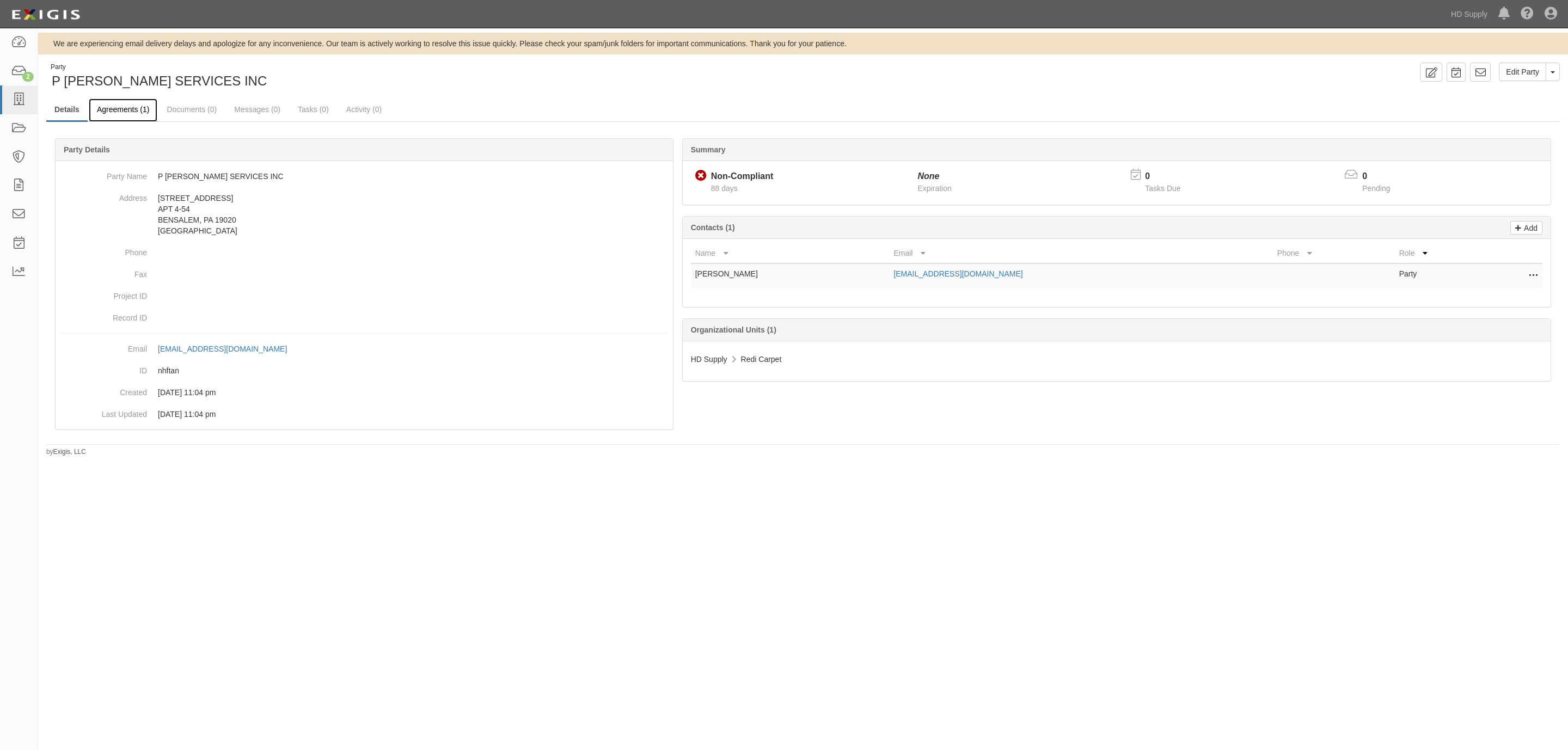
click at [135, 114] on link "Agreements (1)" at bounding box center [123, 110] width 69 height 24
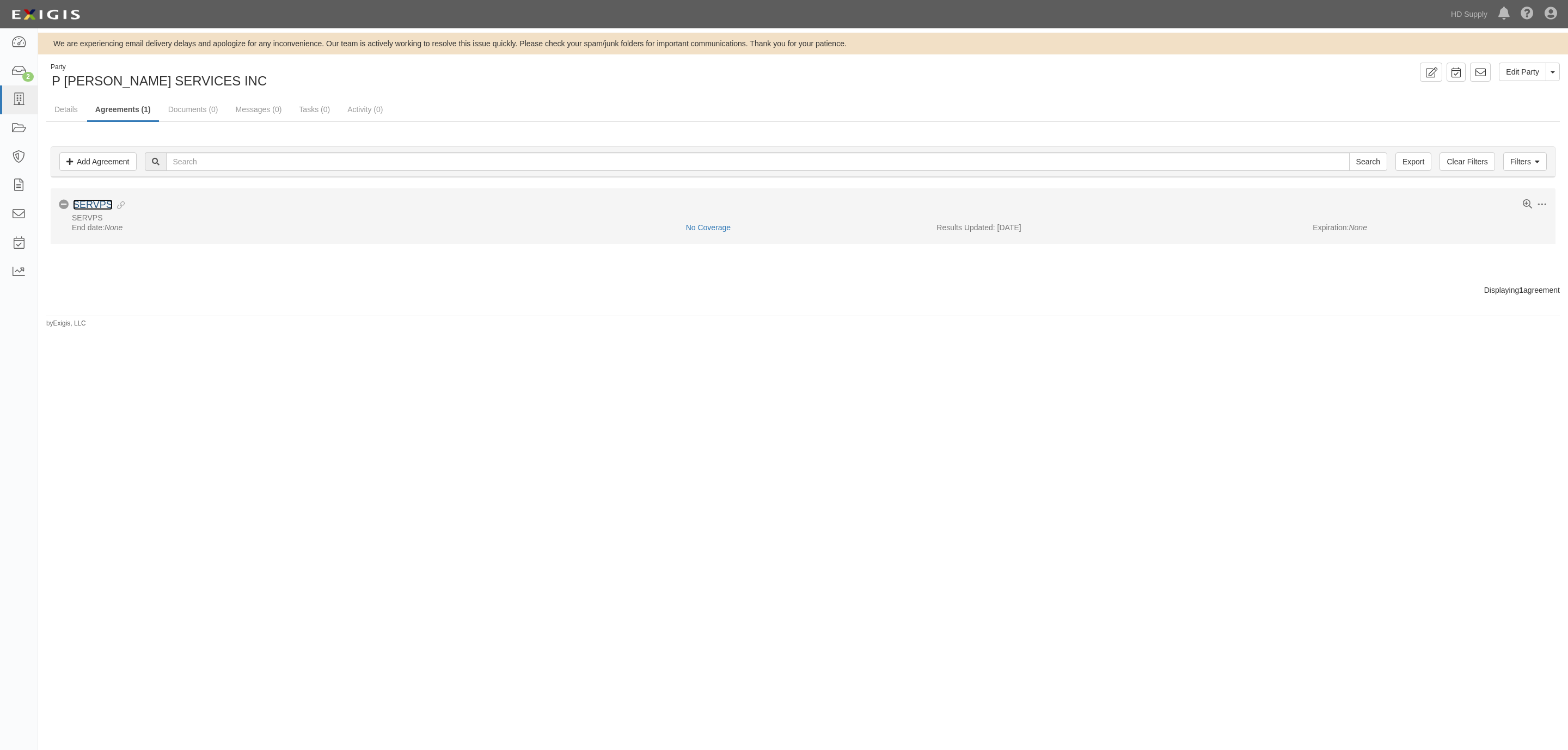
click at [100, 201] on link "SERVPS" at bounding box center [93, 204] width 39 height 11
